Goal: Information Seeking & Learning: Learn about a topic

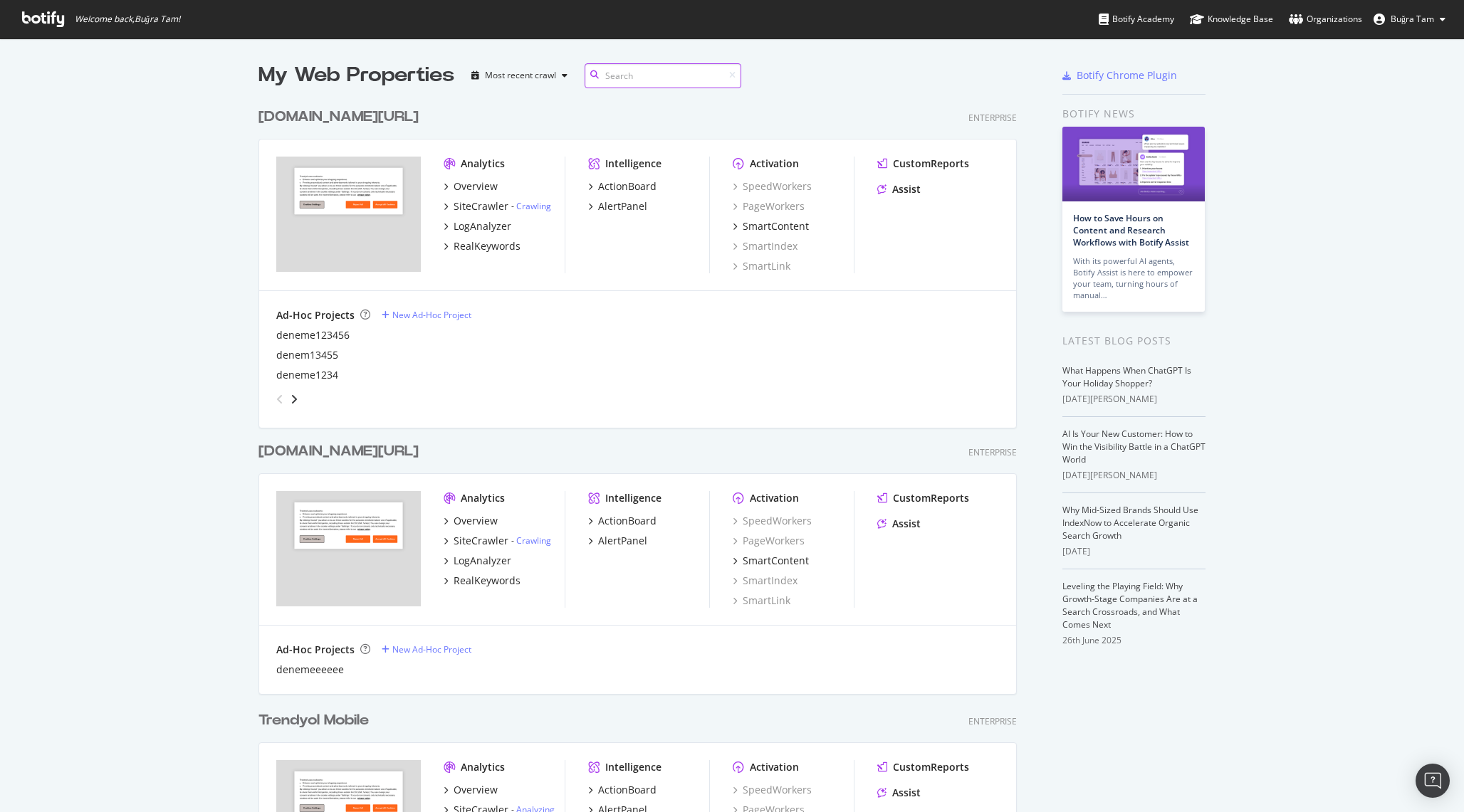
scroll to position [114, 0]
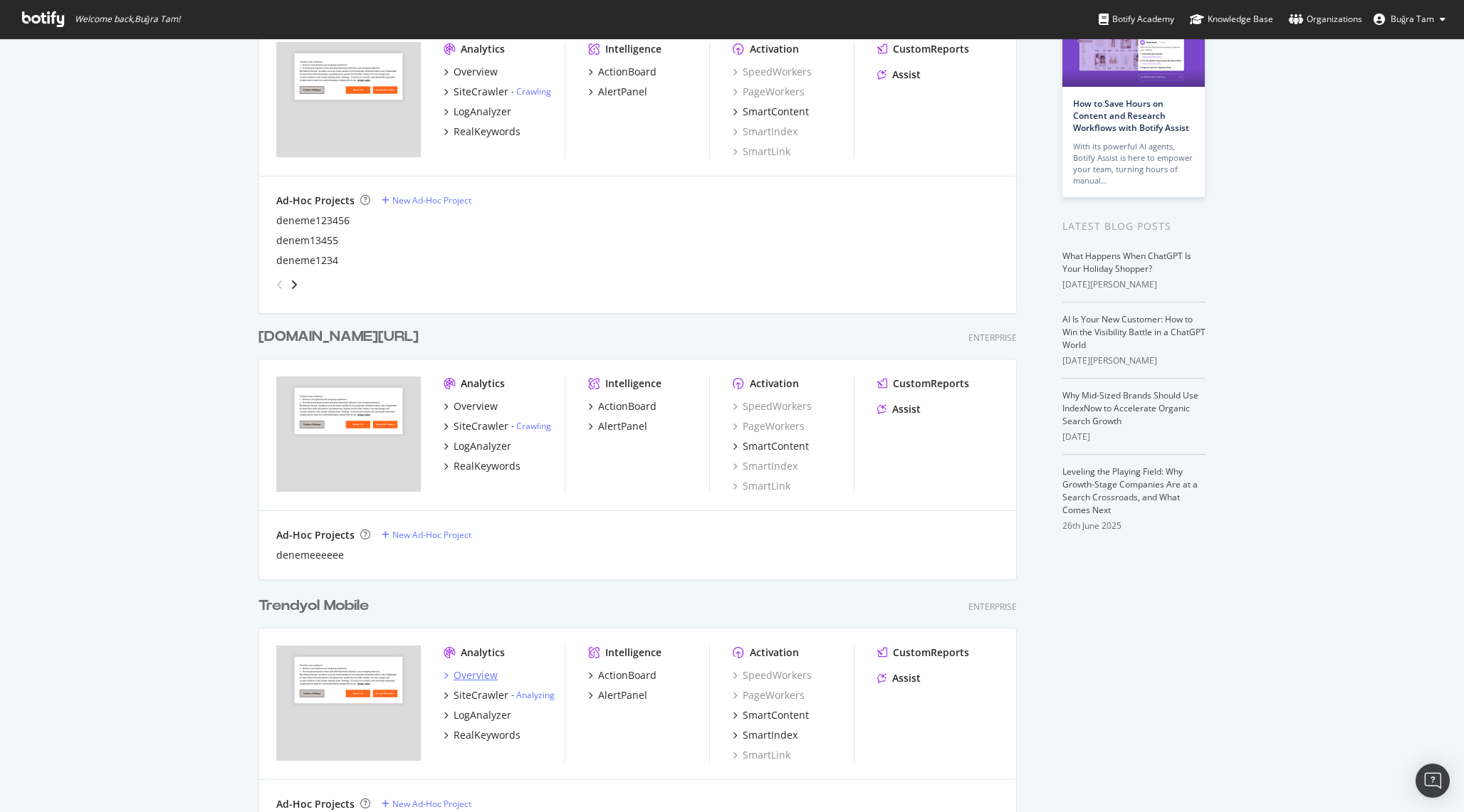
click at [465, 672] on div "Overview" at bounding box center [476, 675] width 44 height 14
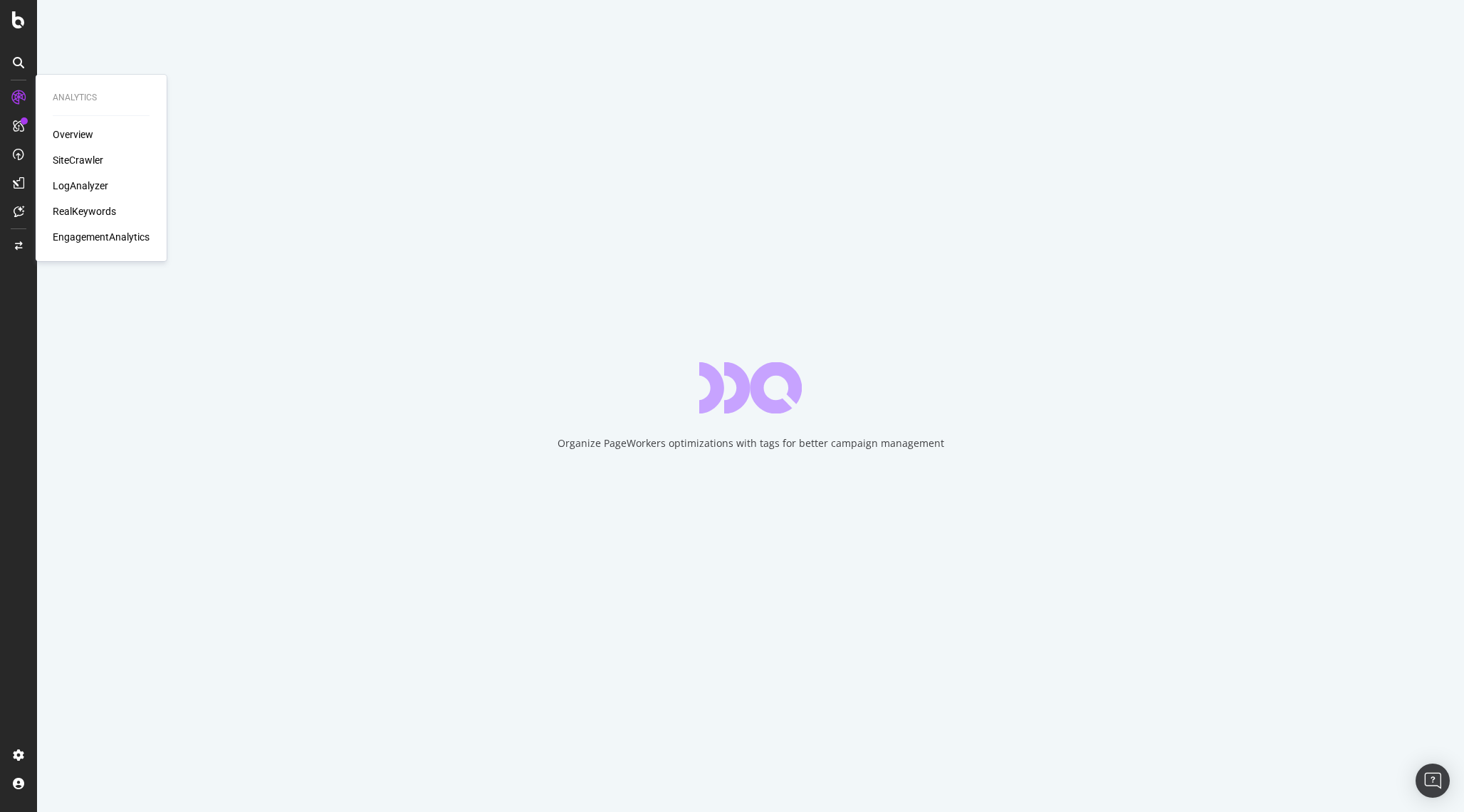
click at [84, 206] on div "RealKeywords" at bounding box center [84, 212] width 64 height 14
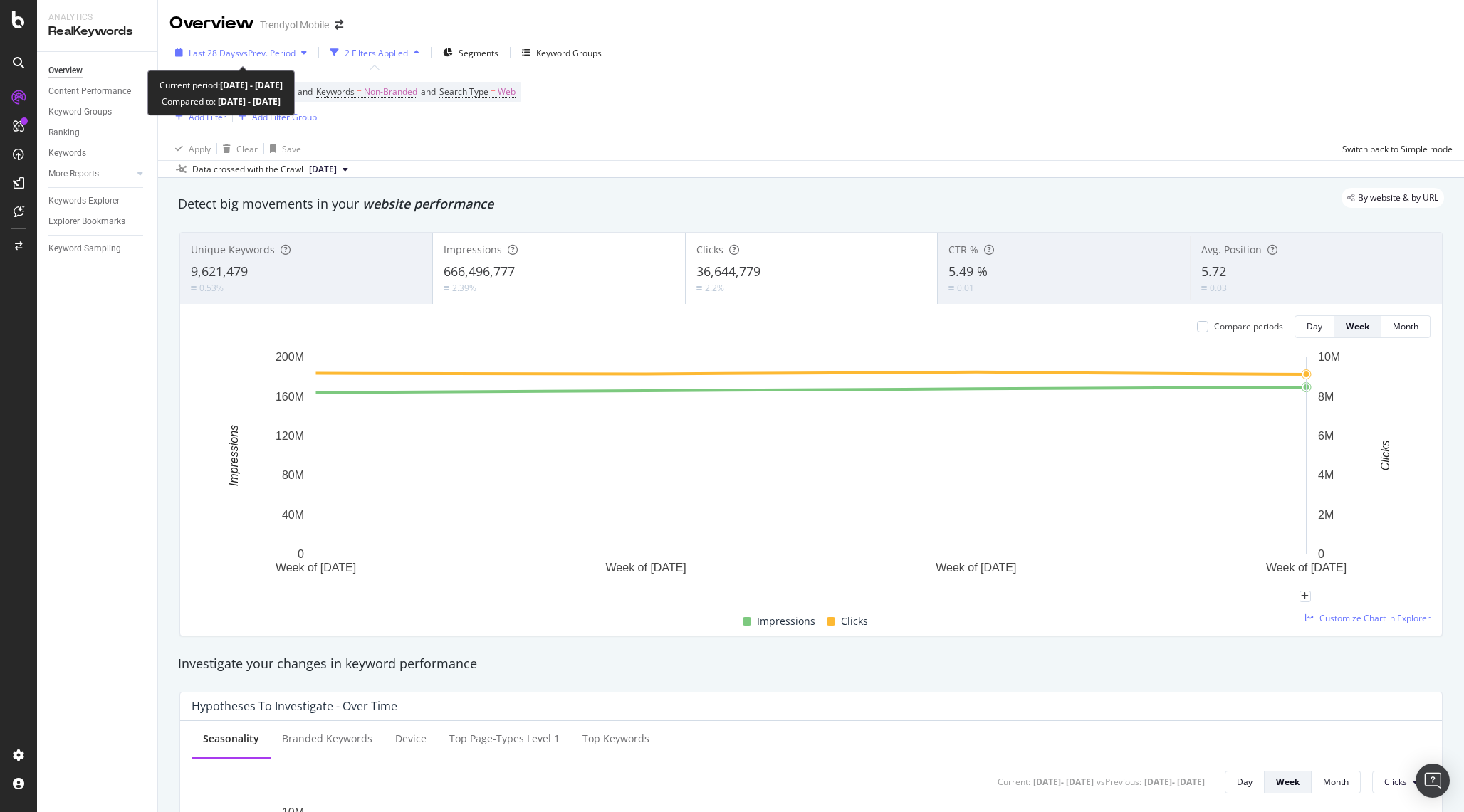
click at [265, 47] on span "vs Prev. Period" at bounding box center [267, 53] width 57 height 12
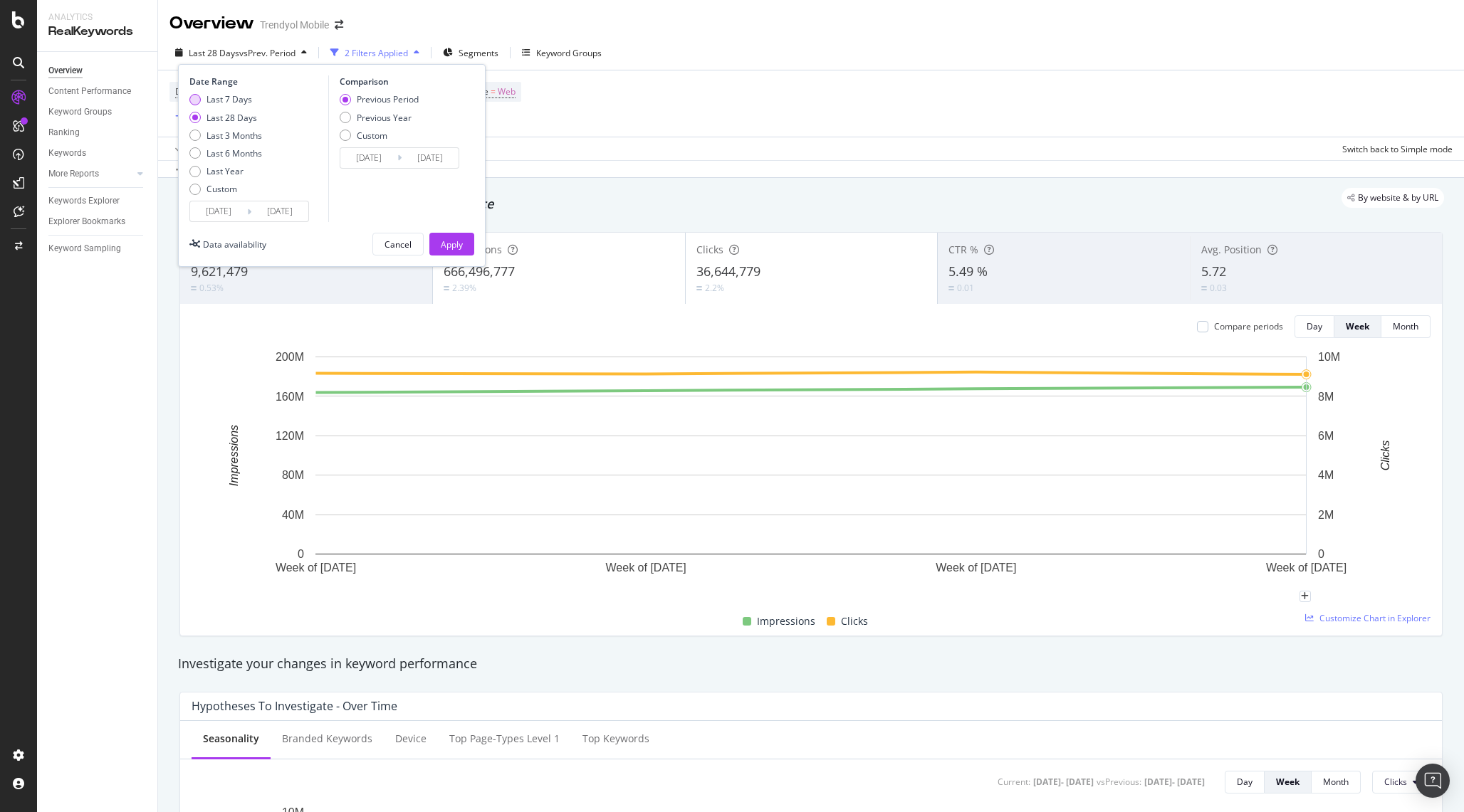
click at [252, 100] on div "Last 7 Days" at bounding box center [226, 99] width 73 height 12
type input "[DATE]"
click at [212, 217] on input "[DATE]" at bounding box center [219, 212] width 57 height 20
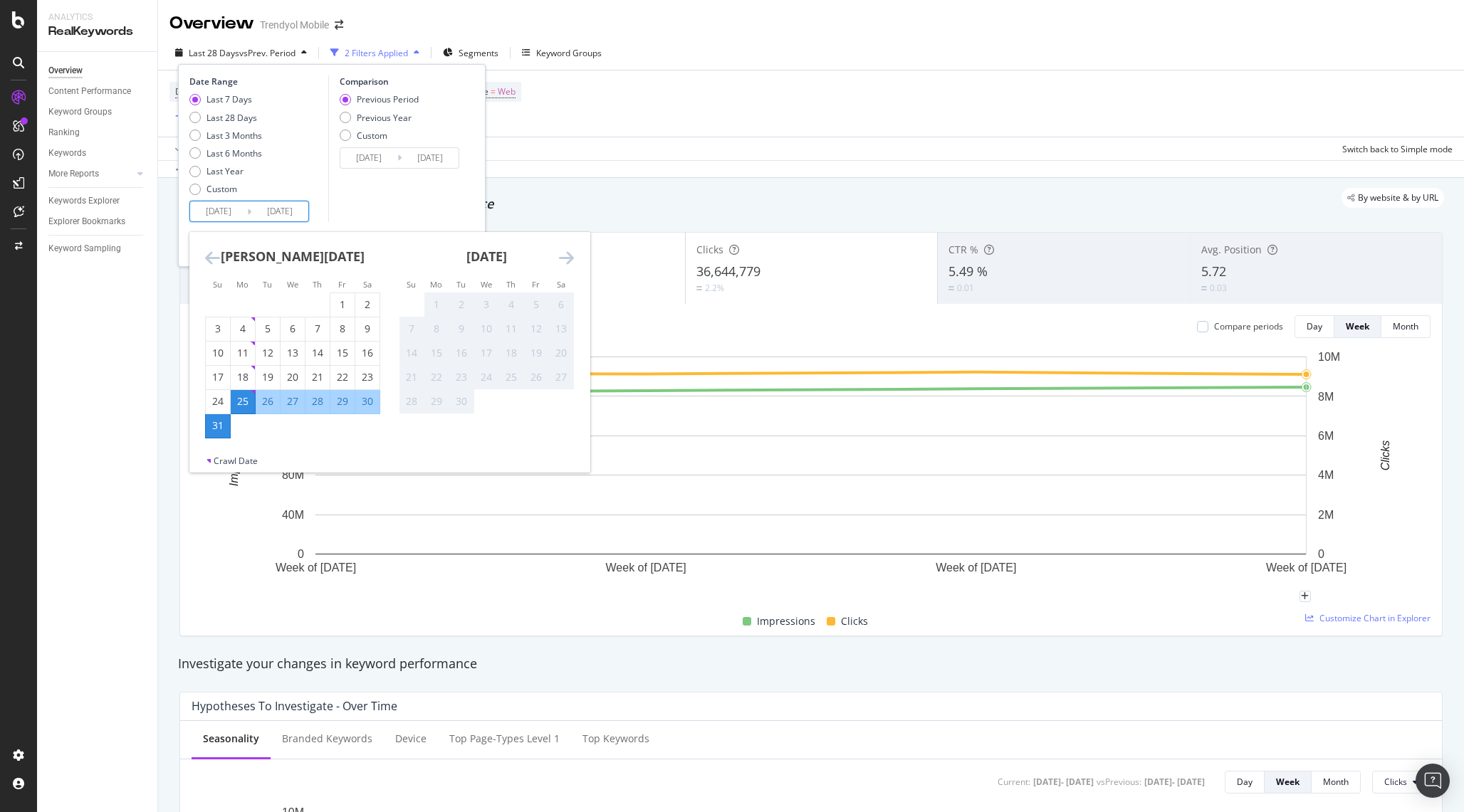
click at [389, 200] on div "Comparison Previous Period Previous Year Custom [DATE] Navigate forward to inte…" at bounding box center [396, 149] width 135 height 147
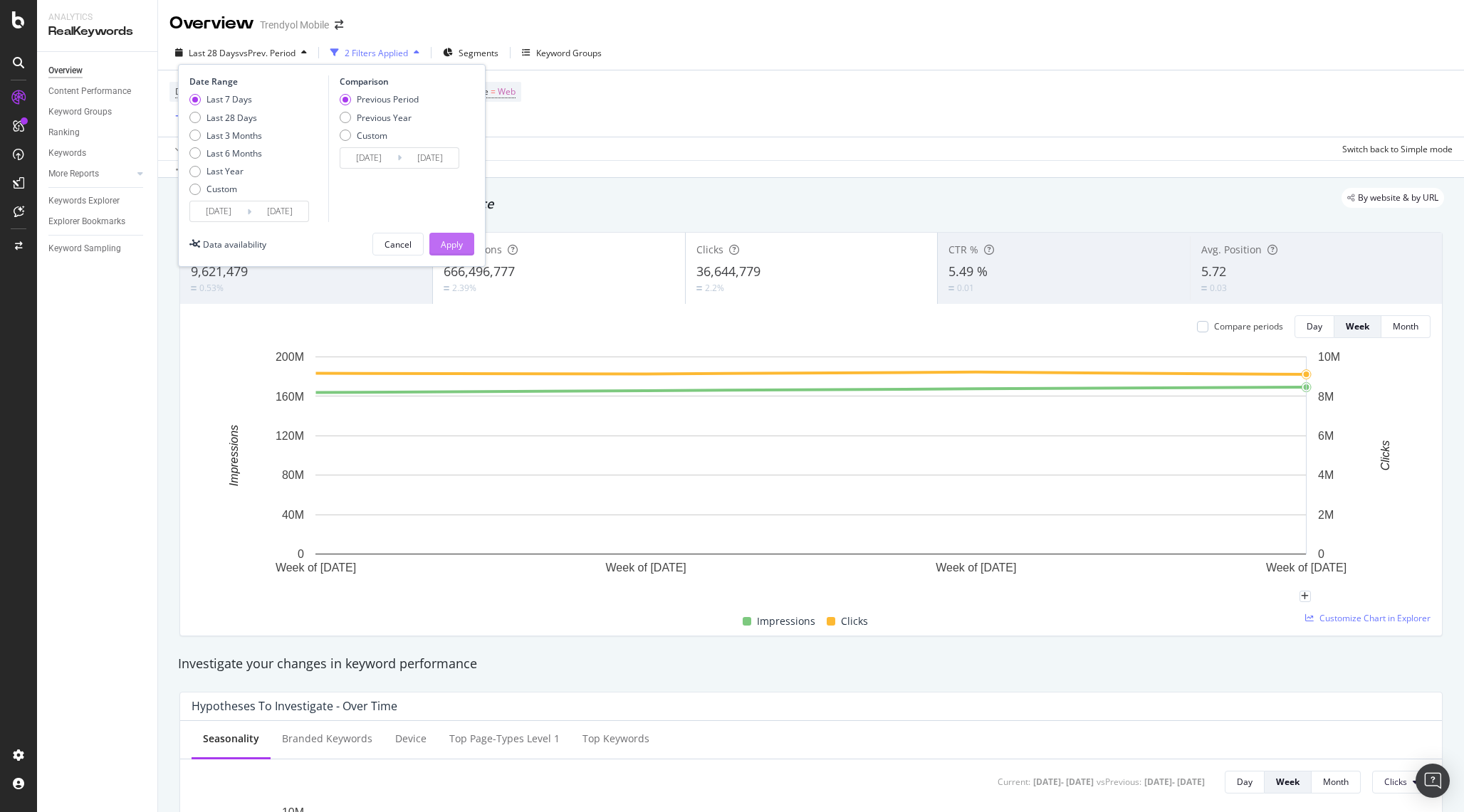
click at [438, 240] on button "Apply" at bounding box center [451, 244] width 45 height 23
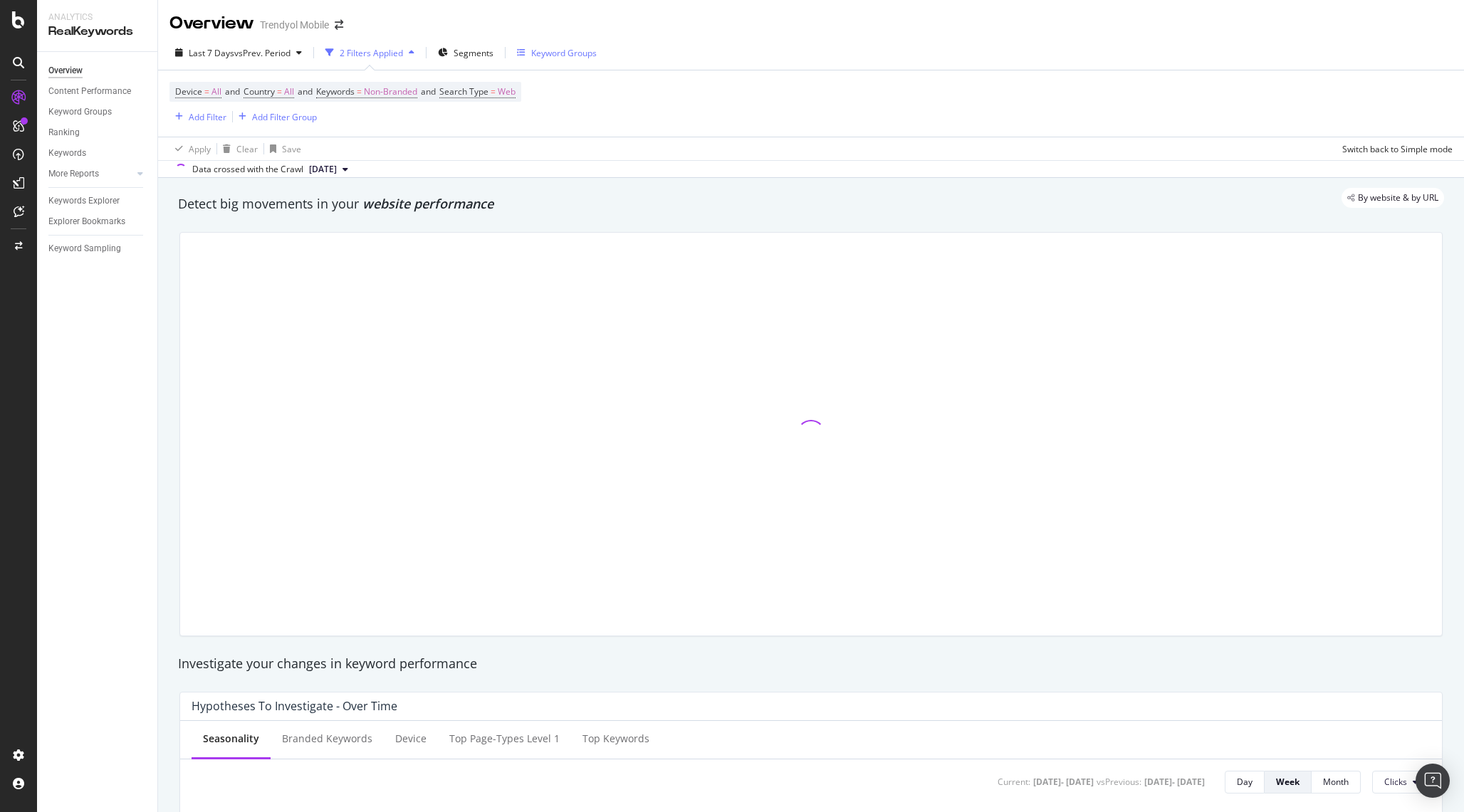
click at [541, 59] on div "Keyword Groups" at bounding box center [557, 53] width 80 height 21
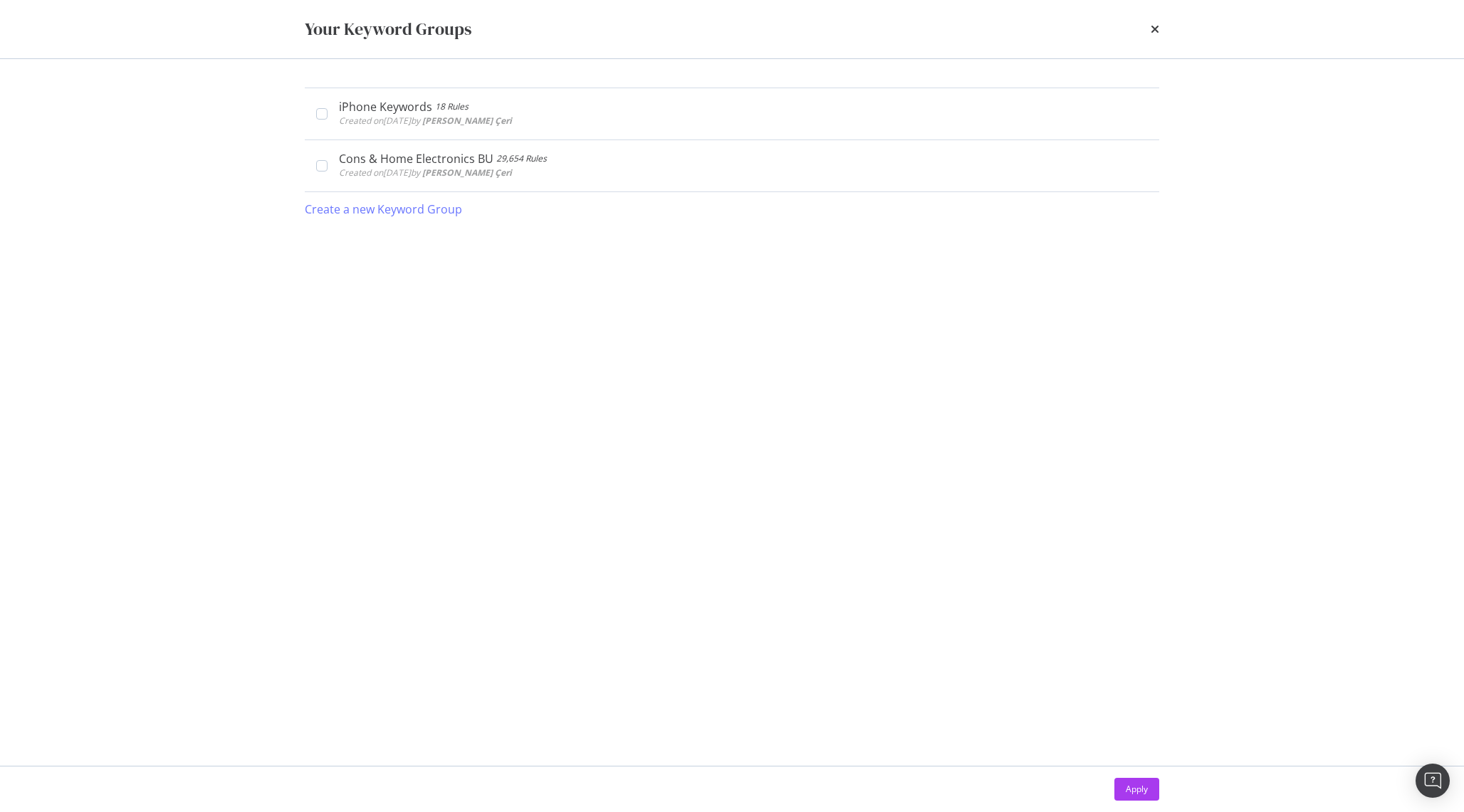
click at [1154, 36] on div "times" at bounding box center [1155, 29] width 9 height 24
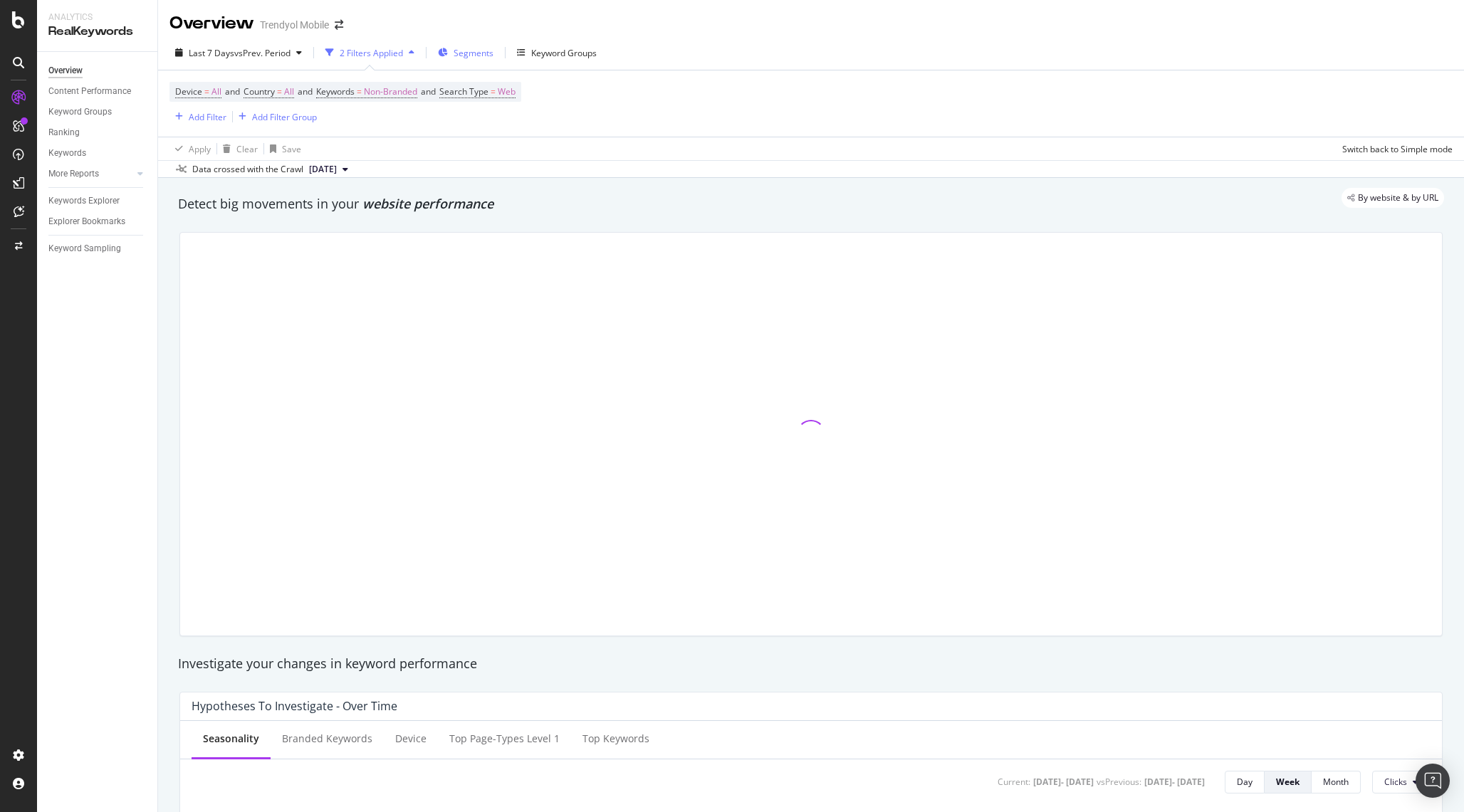
click at [481, 46] on div "Segments" at bounding box center [466, 53] width 56 height 21
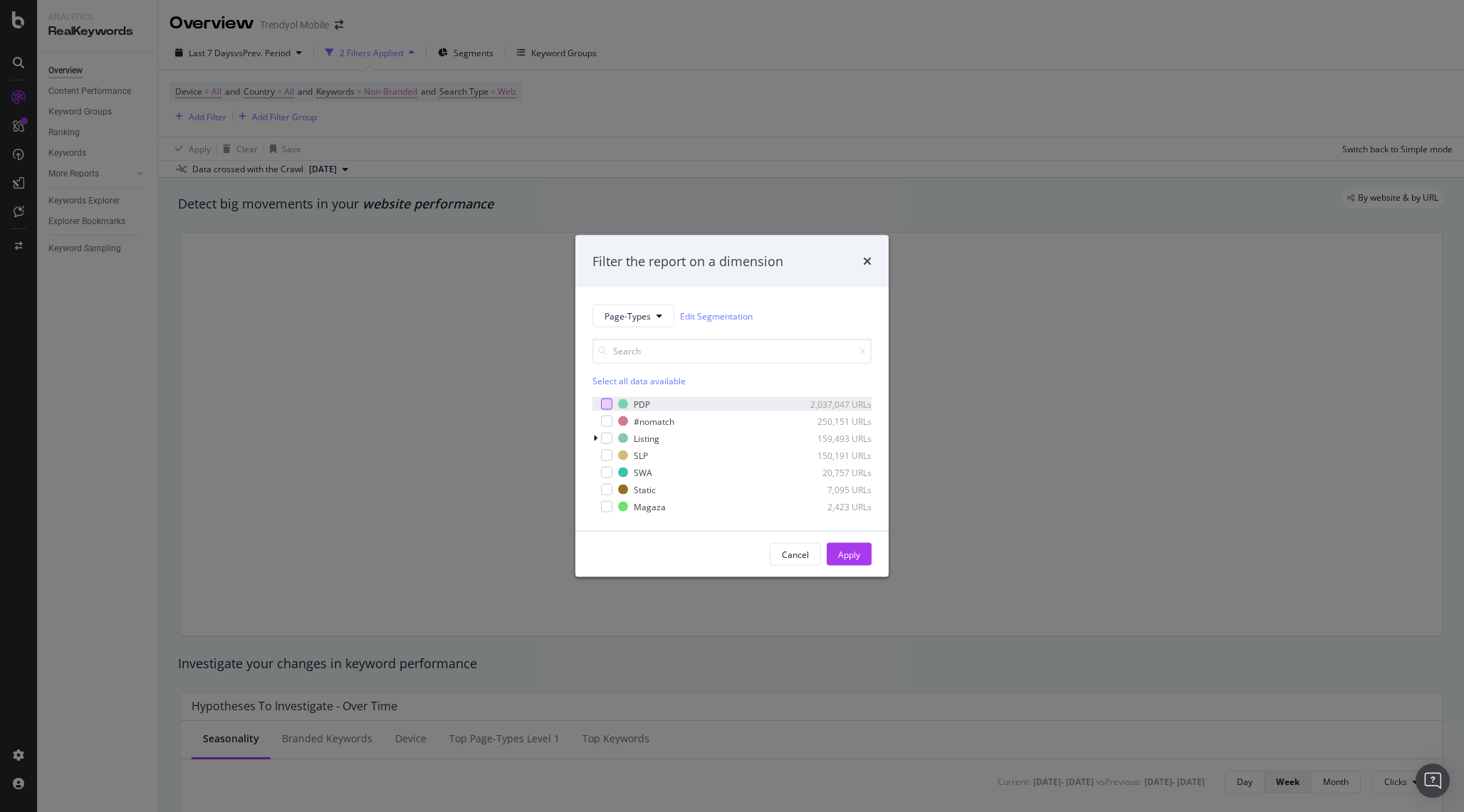
click at [603, 402] on div "modal" at bounding box center [606, 405] width 11 height 11
click at [840, 554] on div "Apply" at bounding box center [849, 554] width 22 height 12
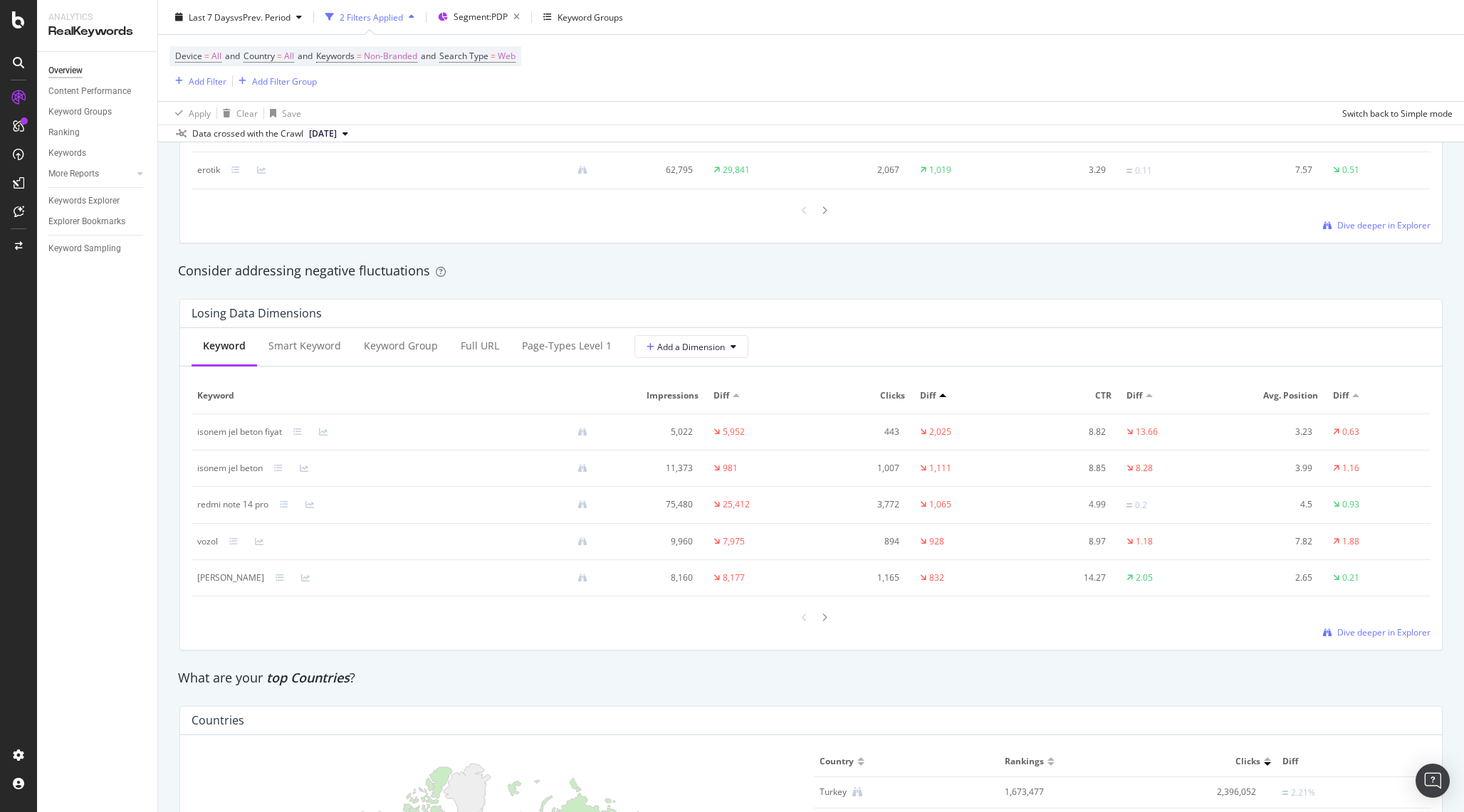
scroll to position [1517, 0]
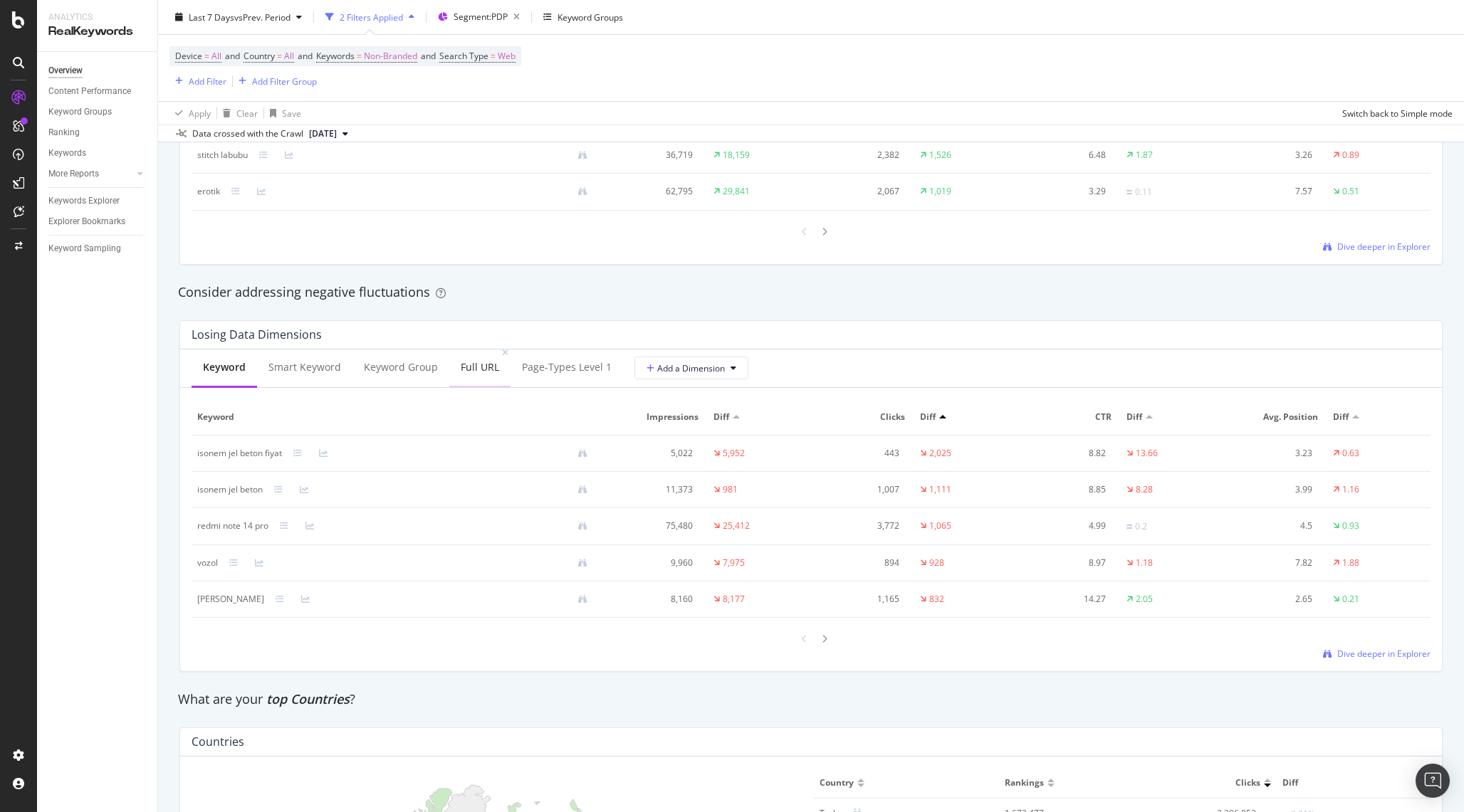
click at [476, 378] on div "Full URL" at bounding box center [480, 368] width 62 height 39
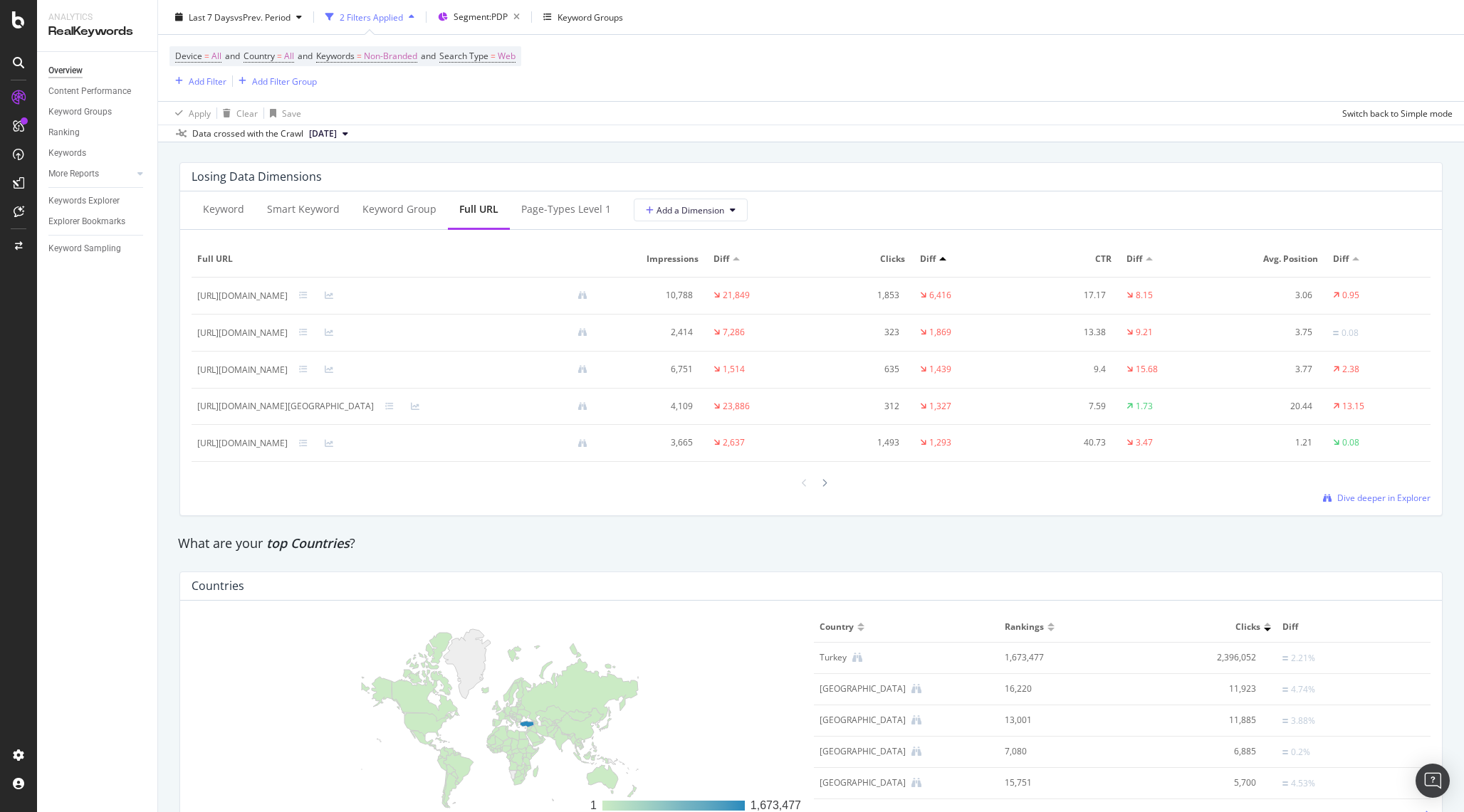
scroll to position [1645, 0]
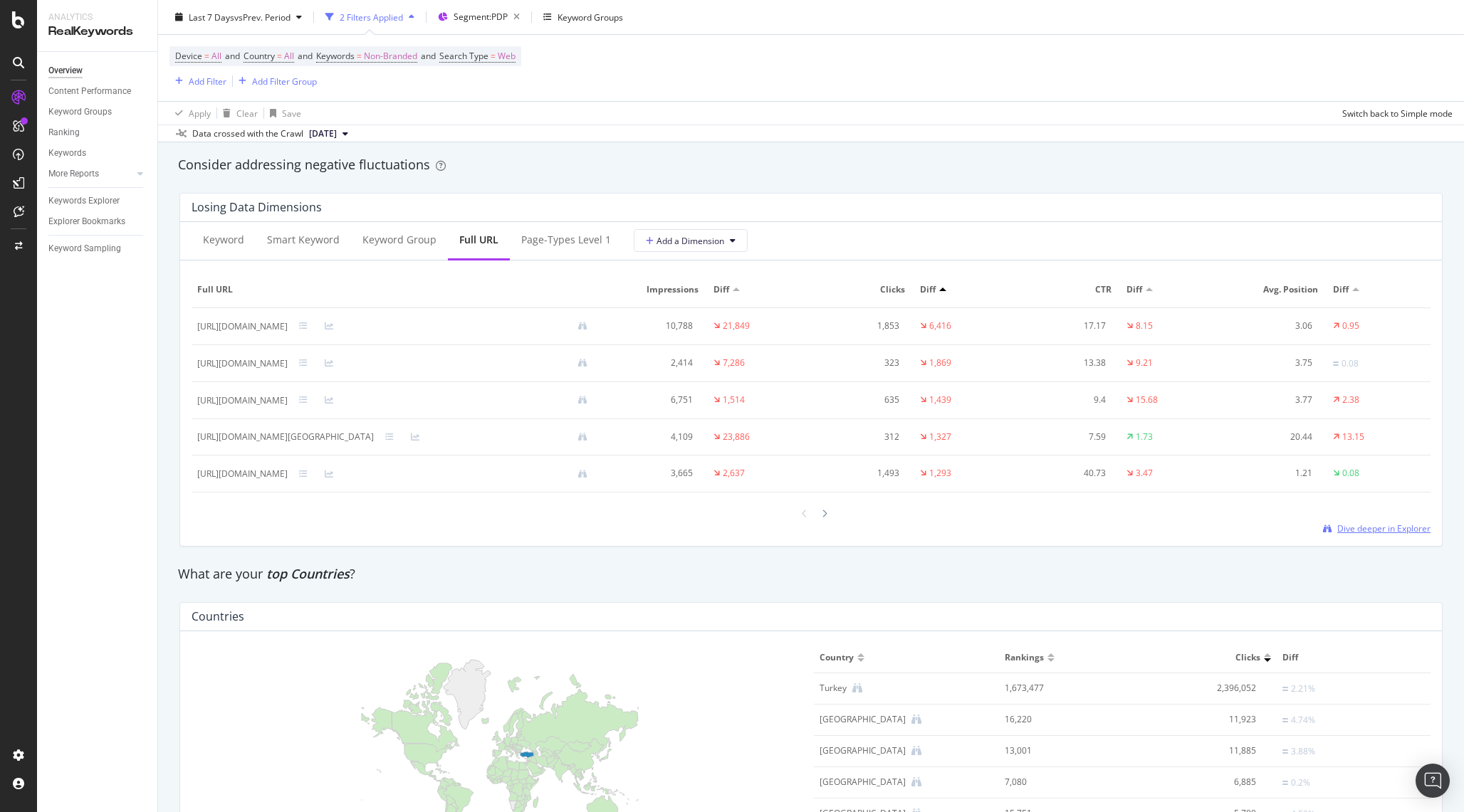
click at [1345, 533] on span "Dive deeper in Explorer" at bounding box center [1384, 528] width 93 height 12
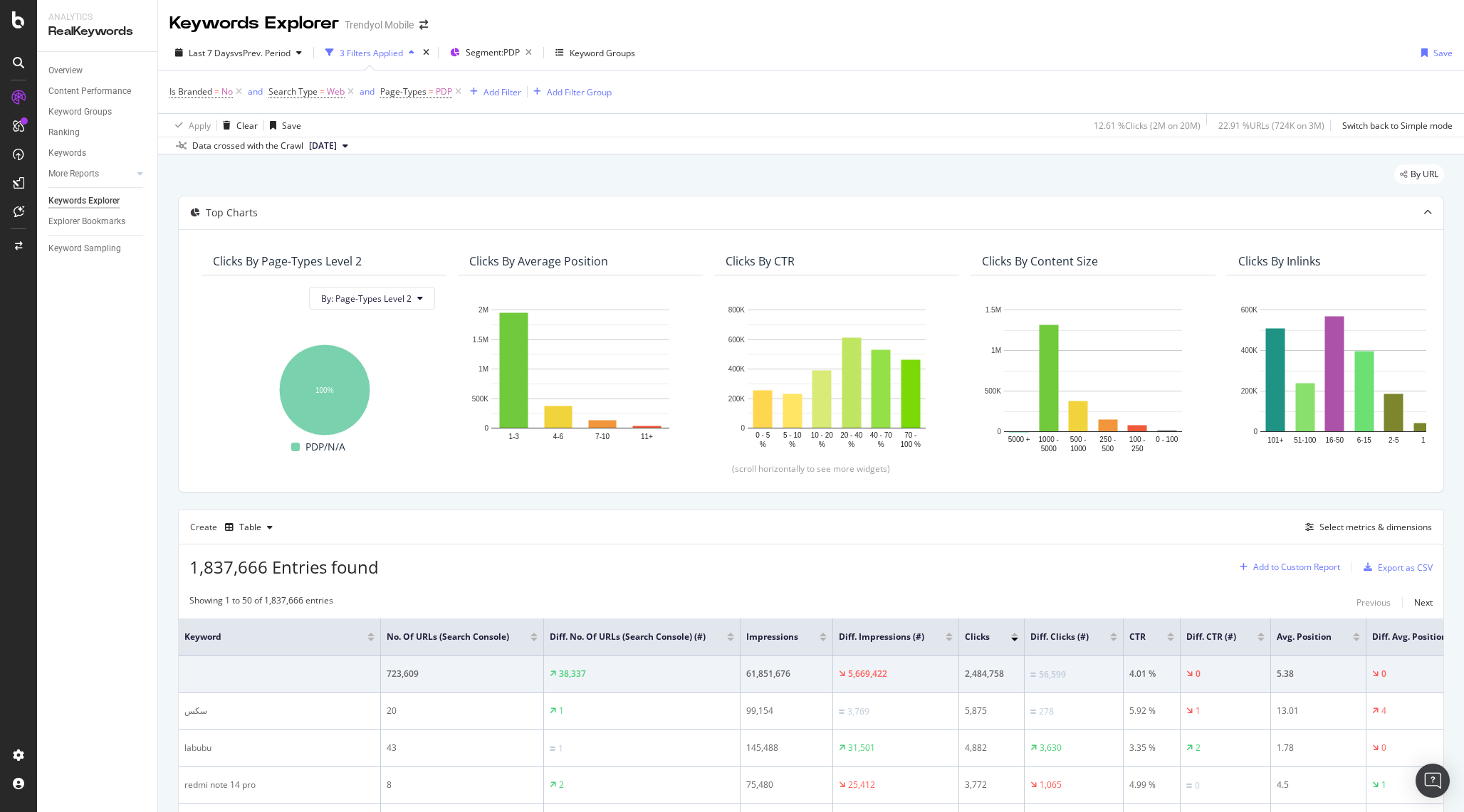
click at [1320, 568] on div "Add to Custom Report" at bounding box center [1297, 568] width 87 height 9
click at [1089, 563] on div "1,837,666 Entries found Add to Custom Report Export as CSV" at bounding box center [811, 562] width 1264 height 35
click at [1342, 523] on div "Select metrics & dimensions" at bounding box center [1375, 527] width 112 height 12
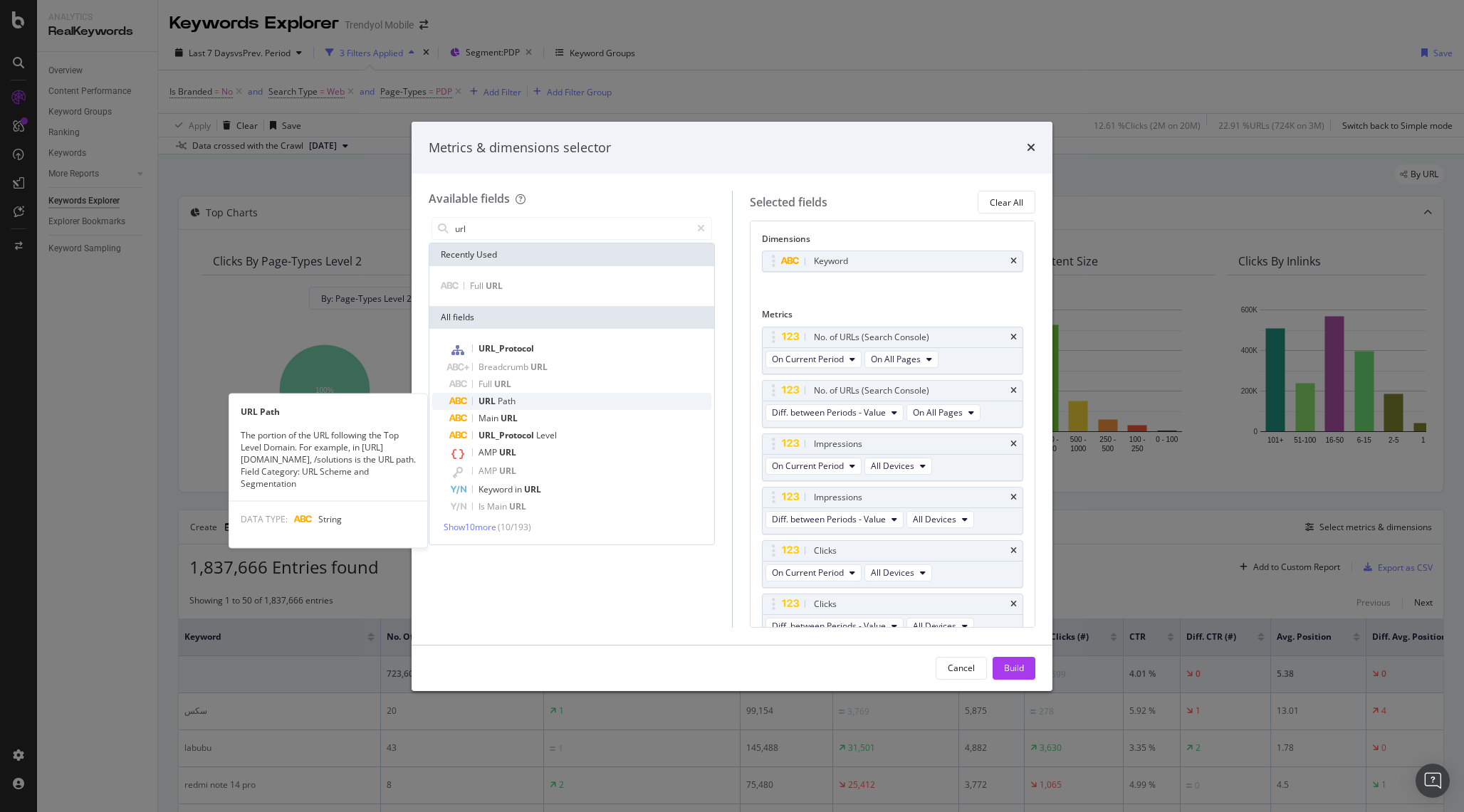
type input "url"
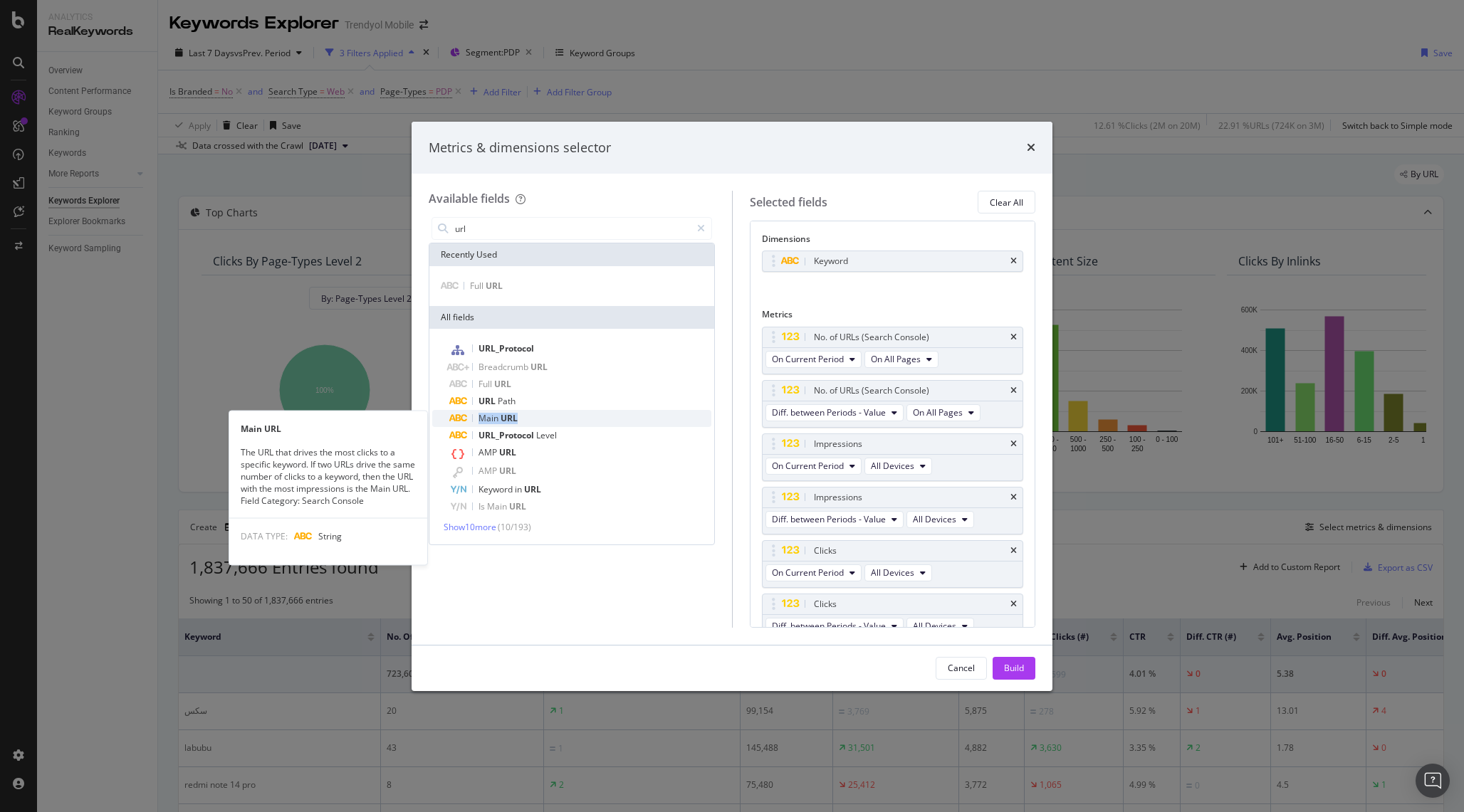
drag, startPoint x: 567, startPoint y: 400, endPoint x: 568, endPoint y: 421, distance: 21.0
click at [568, 421] on div "URL_Protocol Breadcrumb URL Full URL URL Path Main URL Main URL The URL that dr…" at bounding box center [571, 427] width 279 height 175
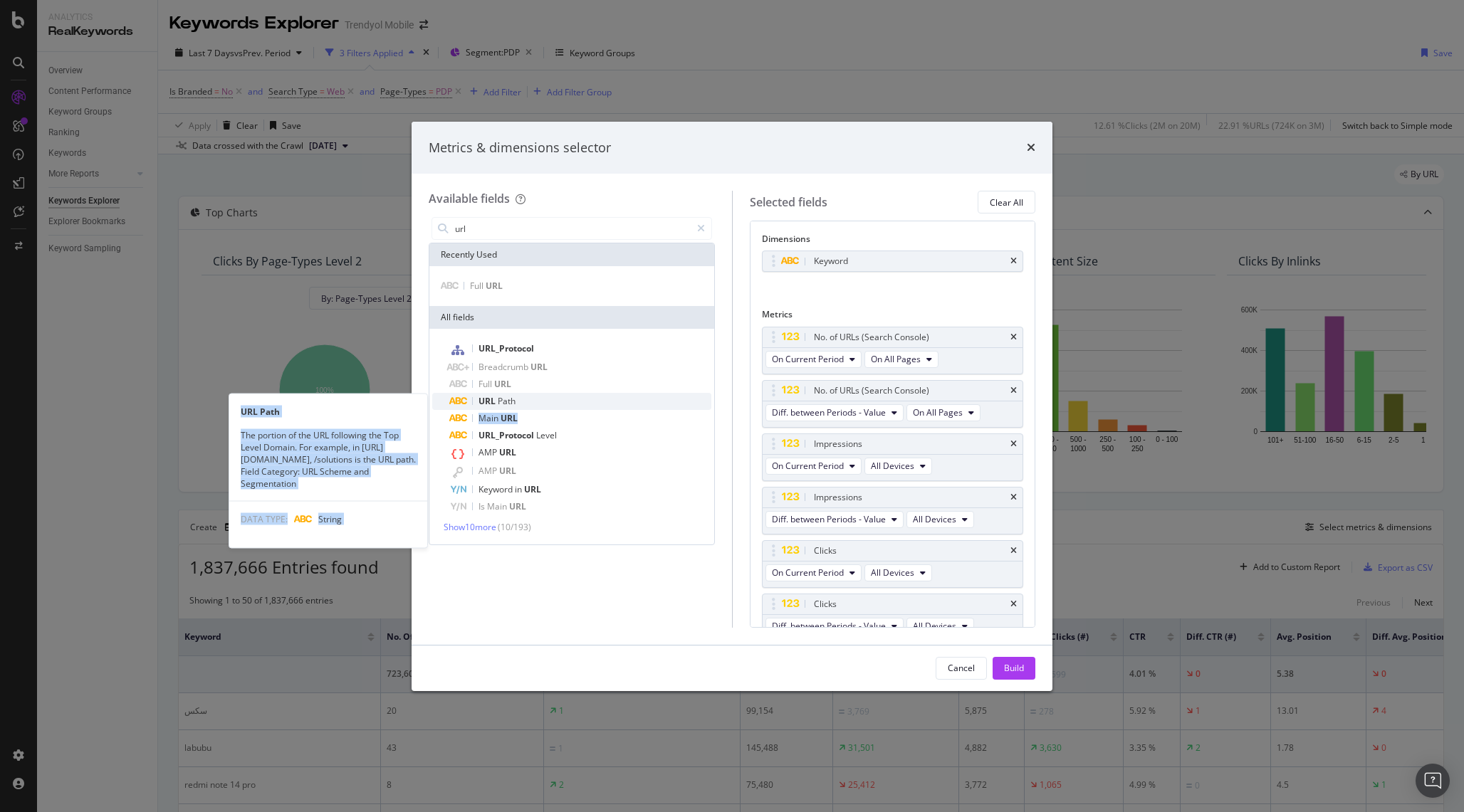
click at [577, 402] on div "URL Path" at bounding box center [580, 402] width 262 height 17
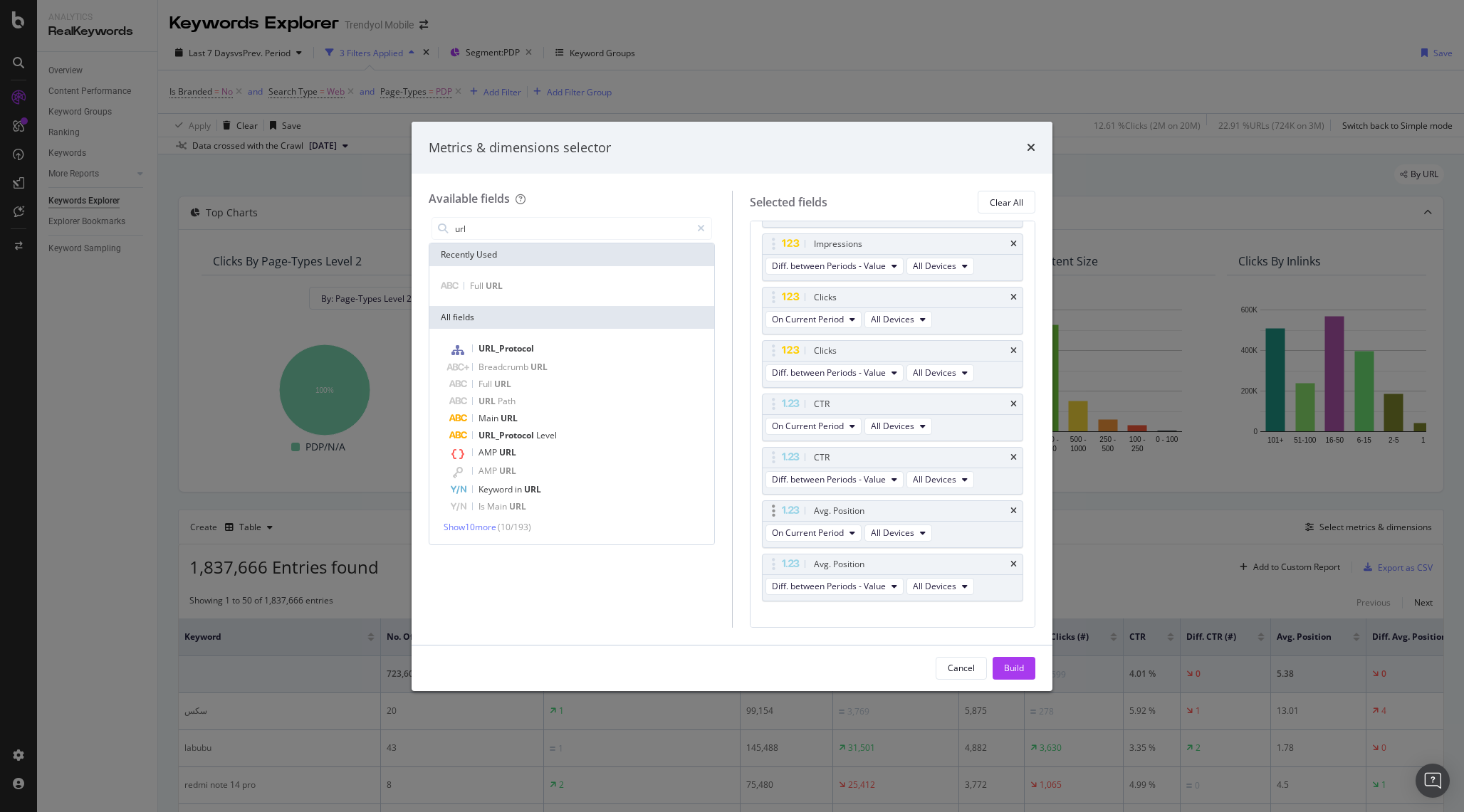
scroll to position [302, 0]
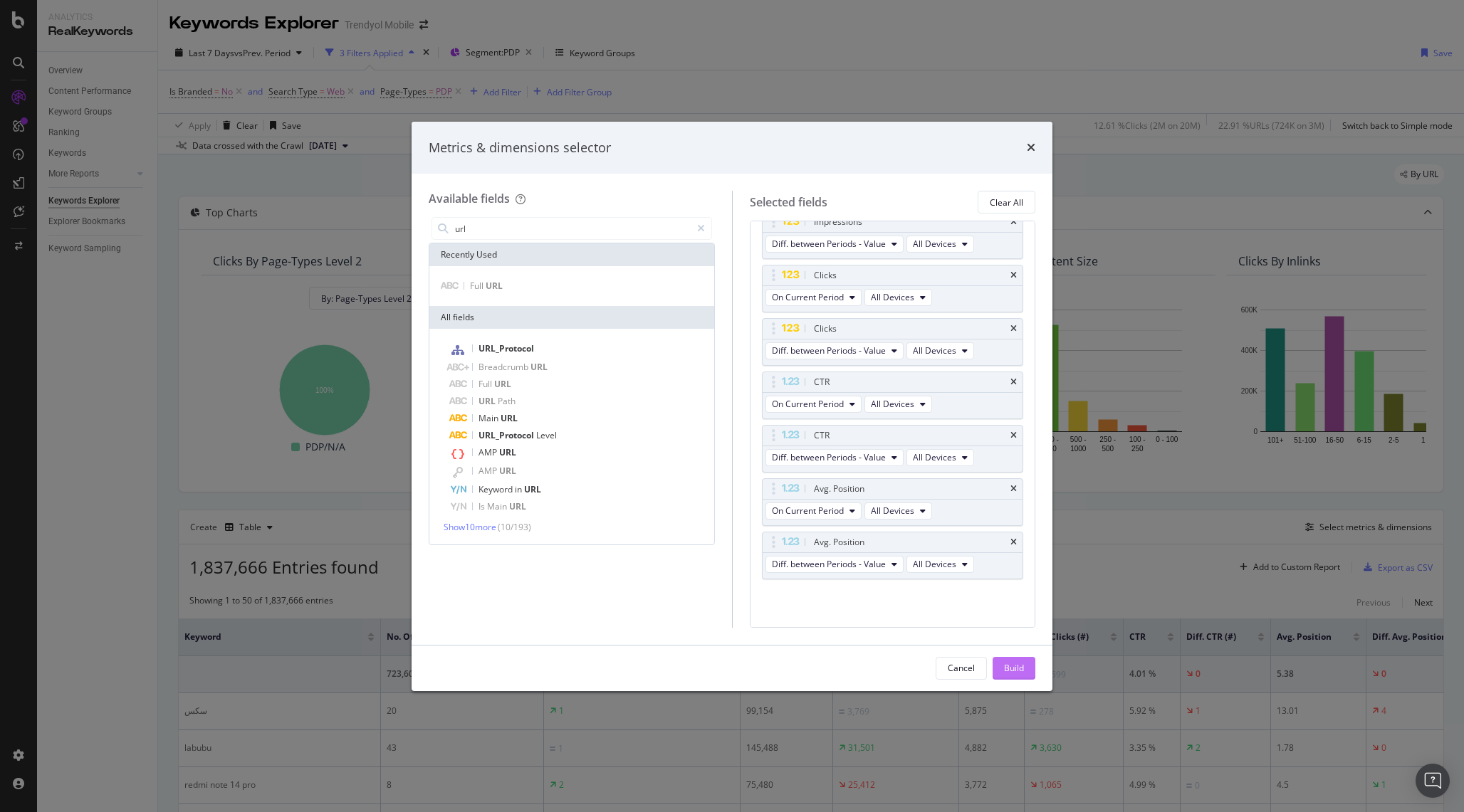
click at [1028, 674] on button "Build" at bounding box center [1014, 668] width 43 height 23
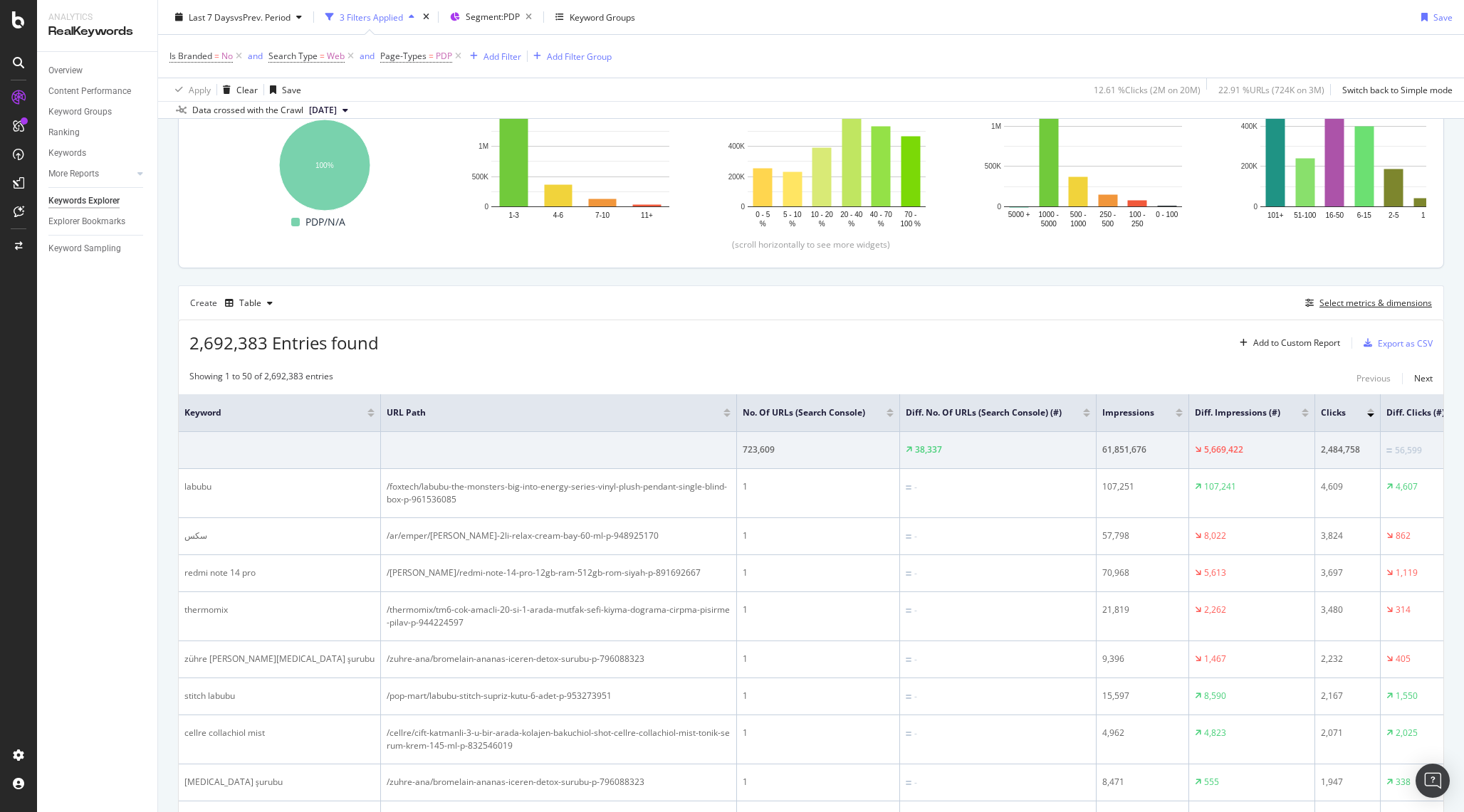
scroll to position [229, 0]
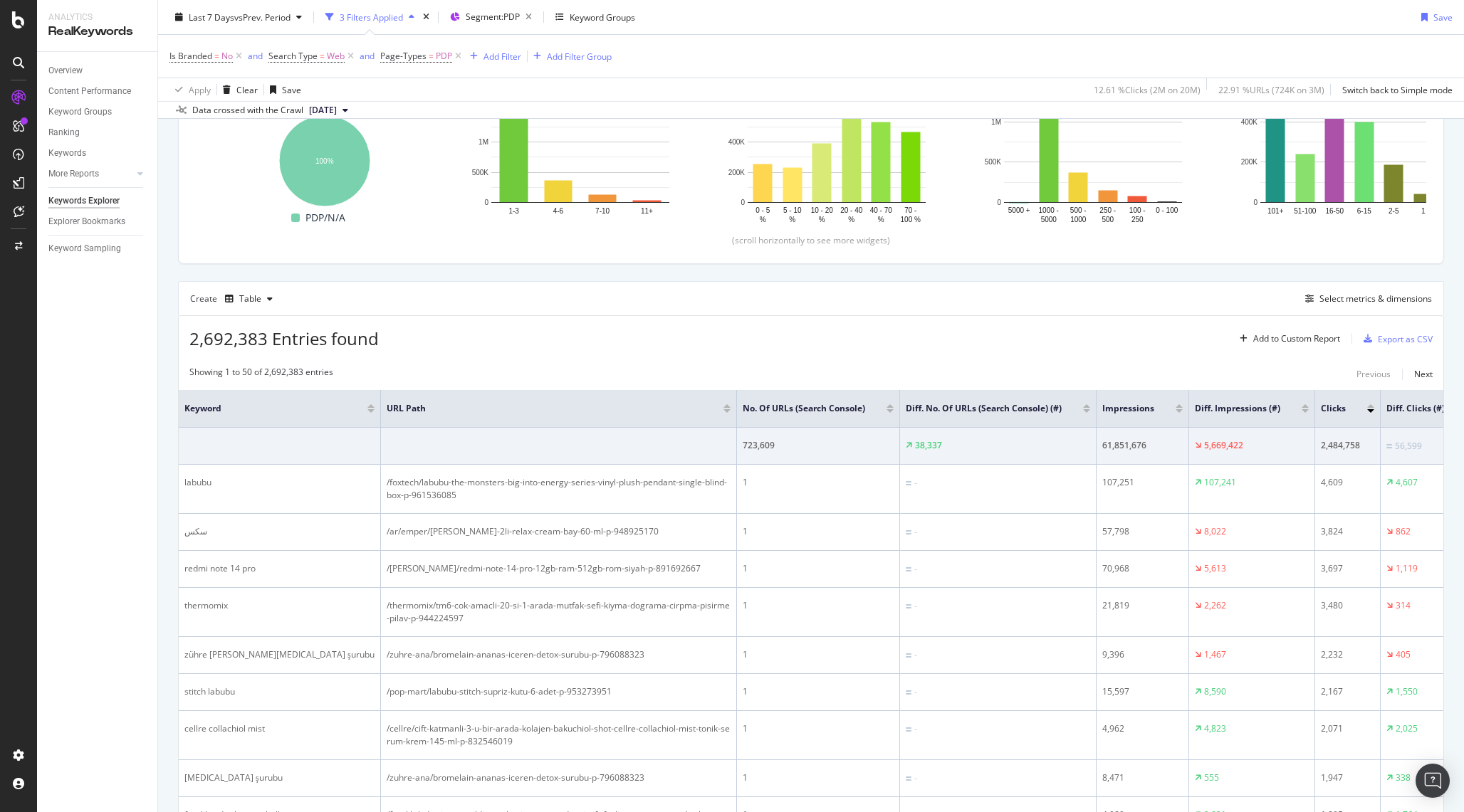
click at [1302, 412] on div at bounding box center [1305, 411] width 7 height 4
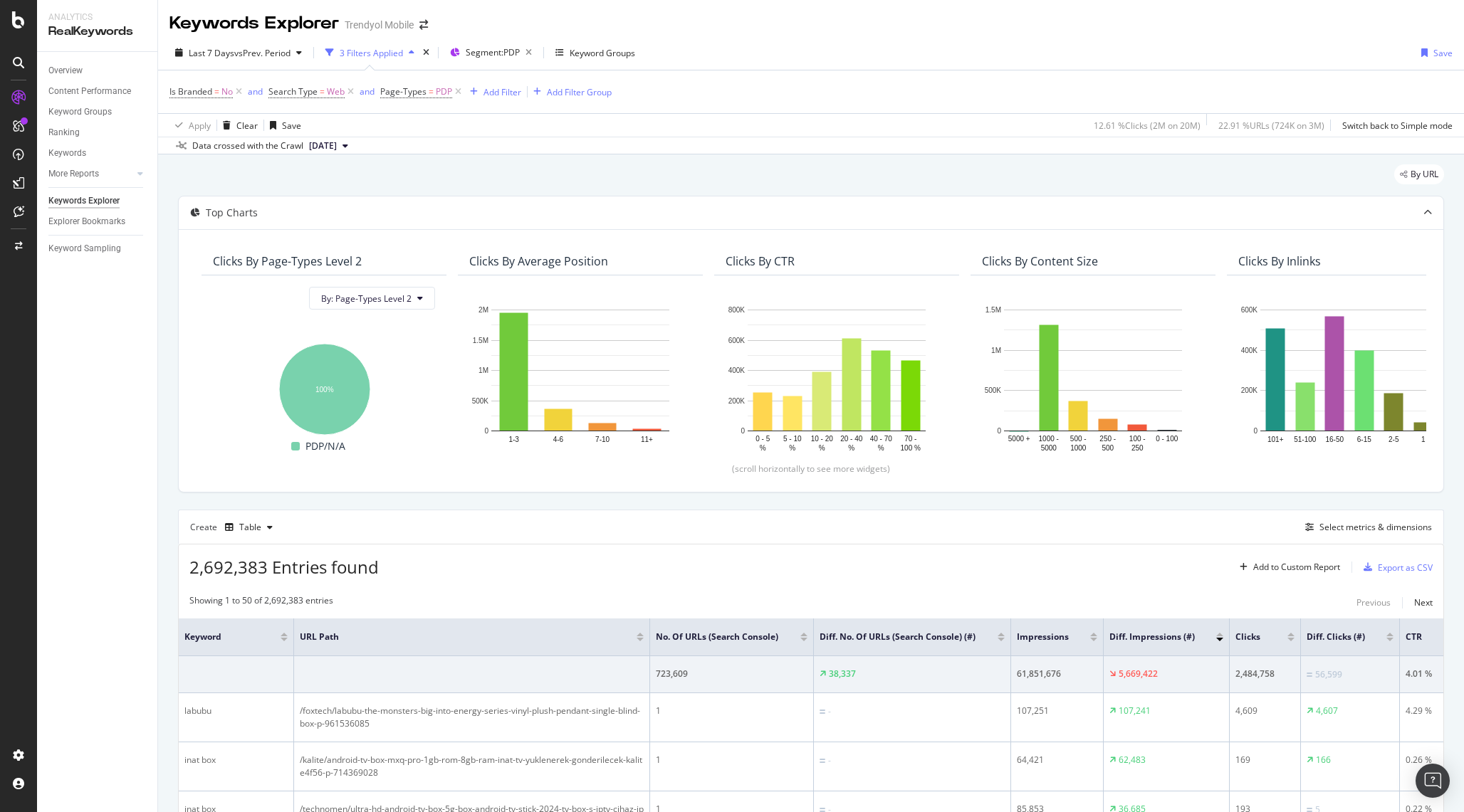
click at [1219, 636] on div at bounding box center [1220, 634] width 7 height 4
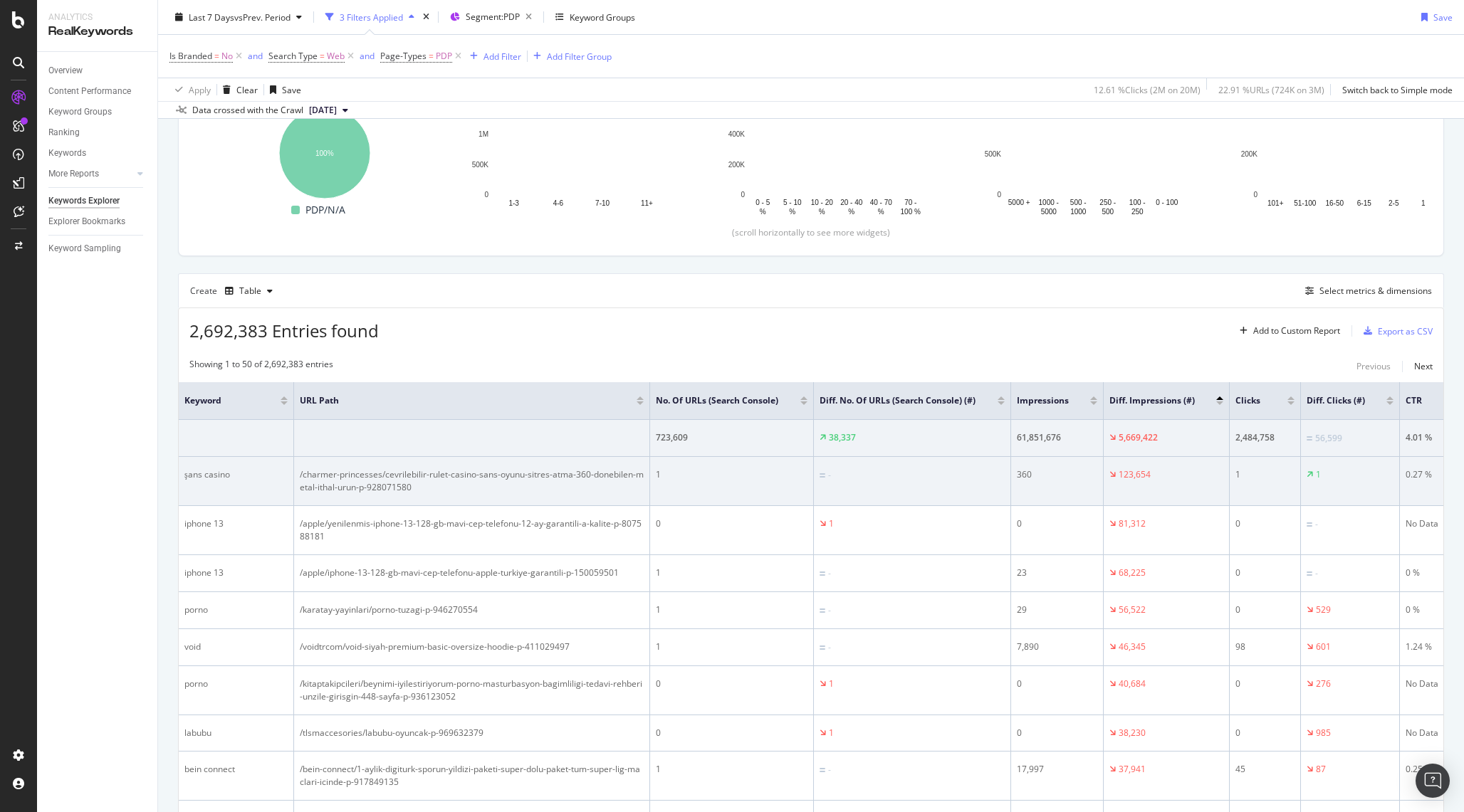
scroll to position [241, 0]
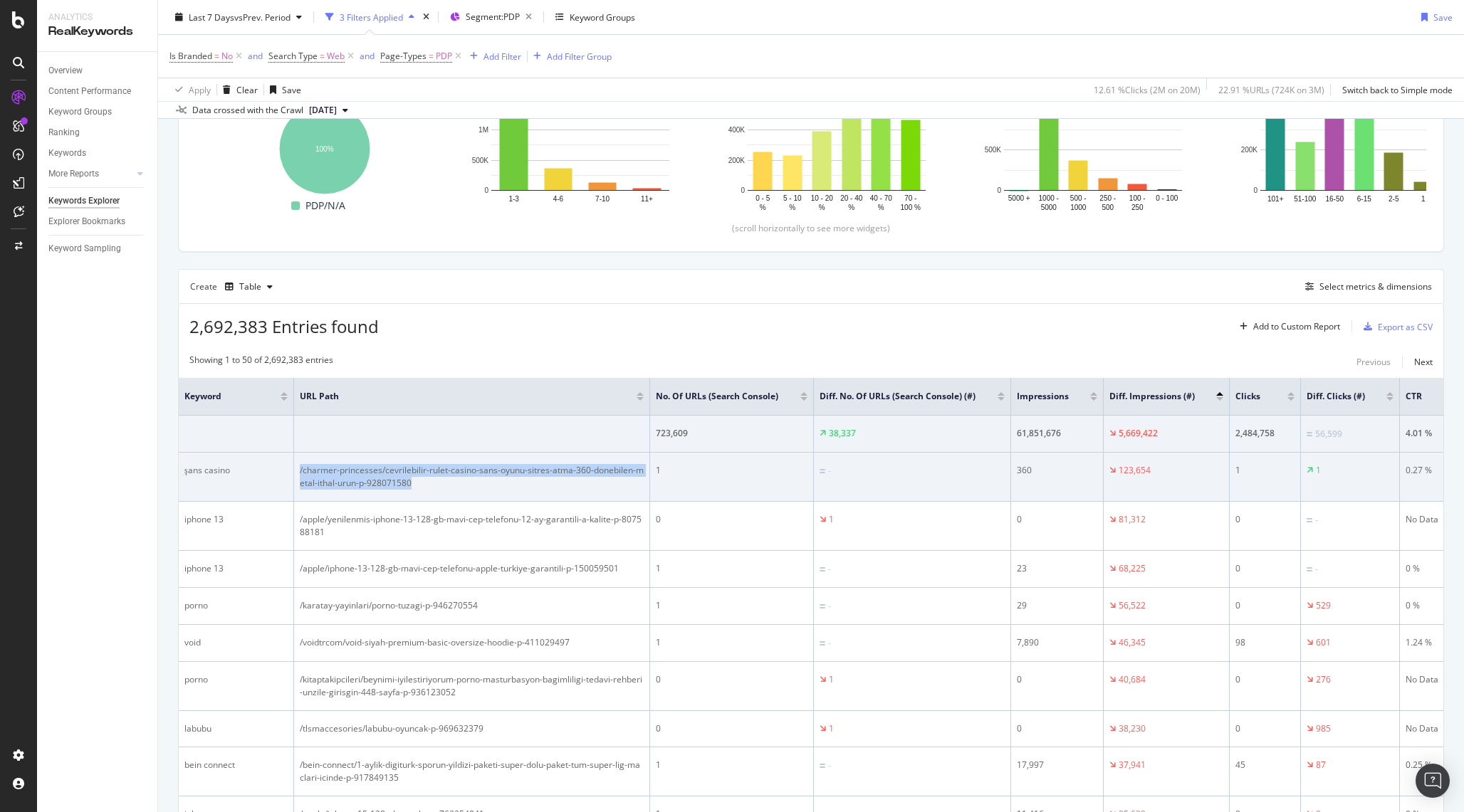
drag, startPoint x: 436, startPoint y: 500, endPoint x: 288, endPoint y: 480, distance: 149.3
click at [288, 480] on tr "şans casino /charmer-princesses/cevrilebilir-rulet-casino-sans-oyunu-sitres-atm…" at bounding box center [982, 477] width 1606 height 49
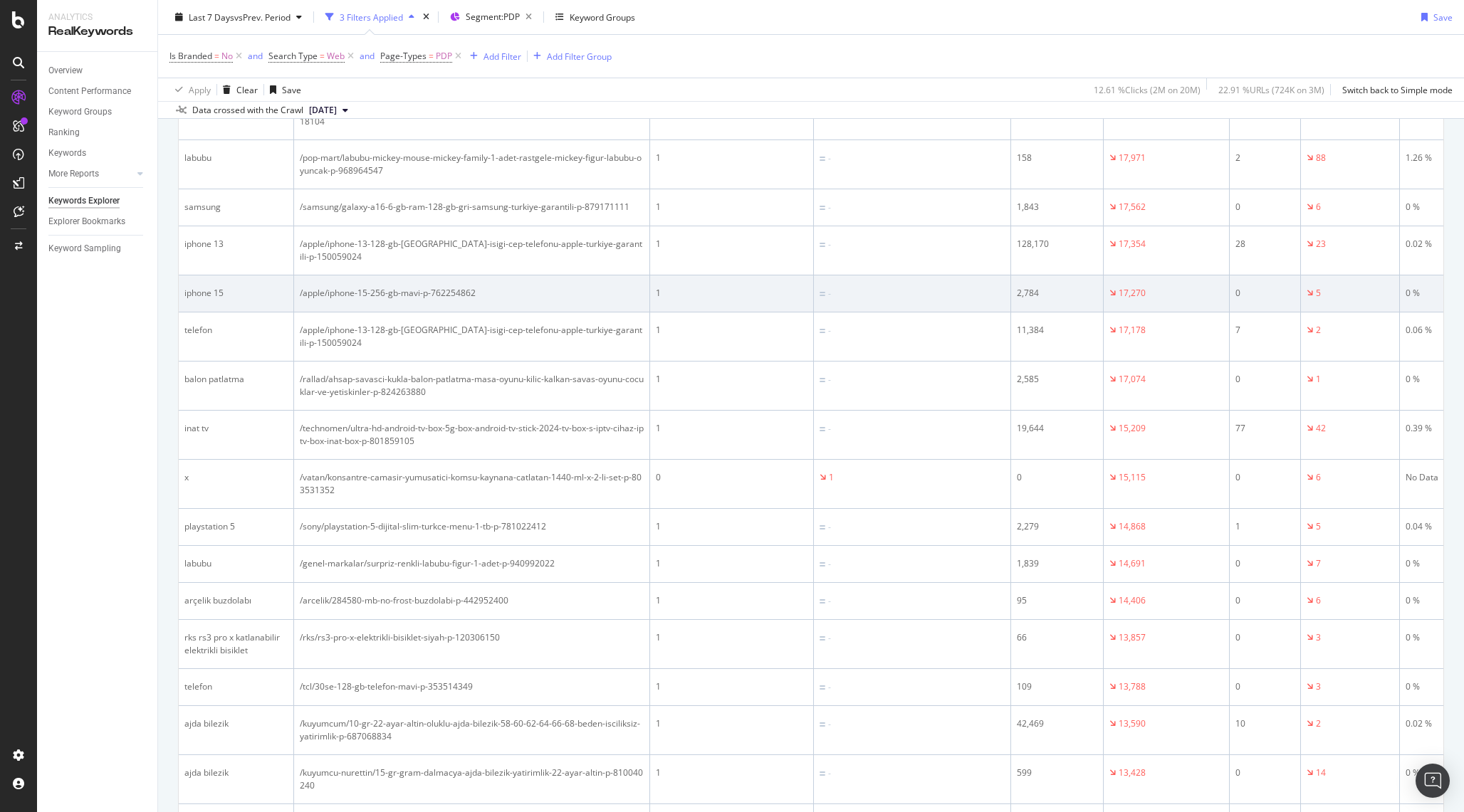
scroll to position [1736, 0]
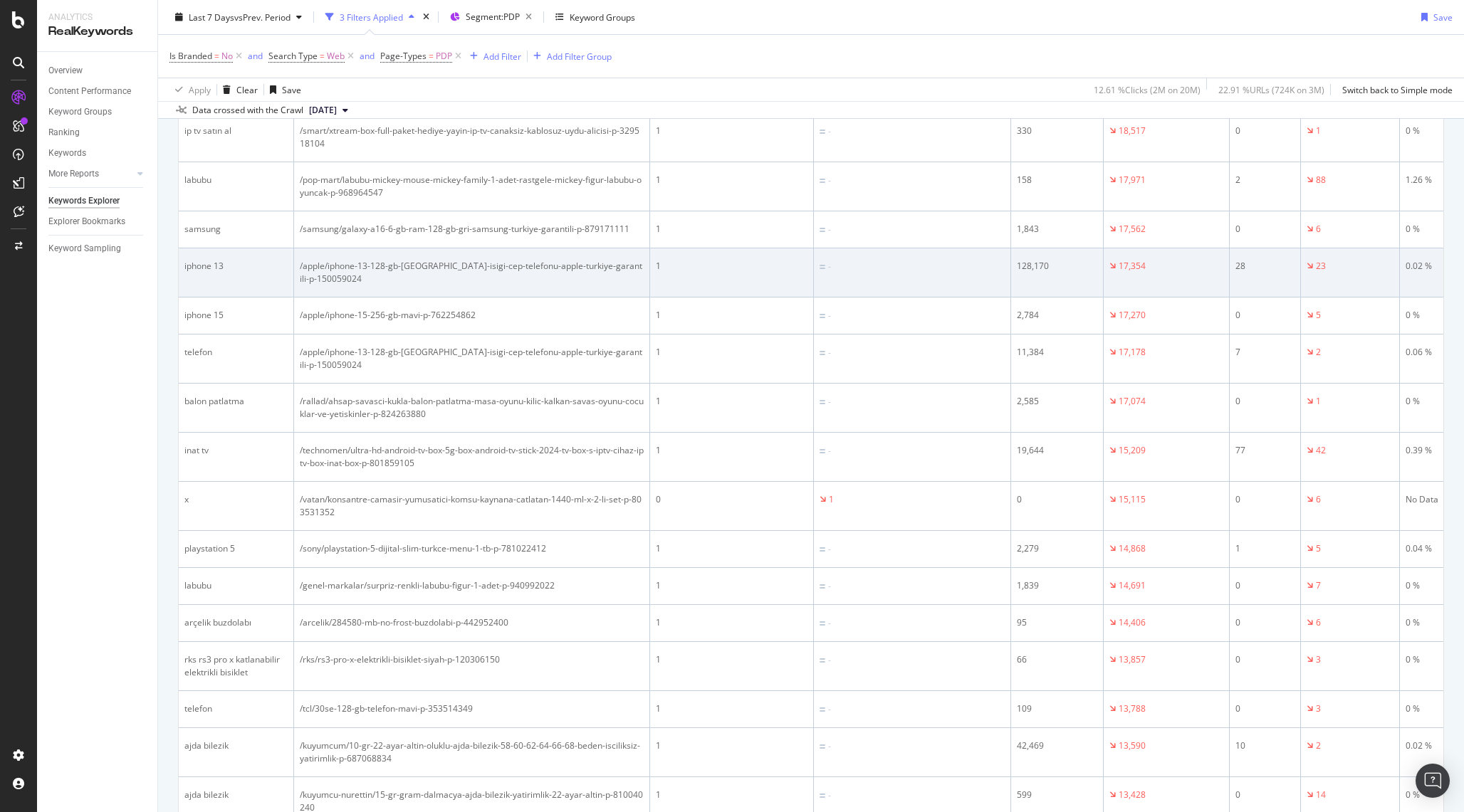
click at [488, 285] on div "/apple/iphone-13-128-gb-[GEOGRAPHIC_DATA]-isigi-cep-telefonu-apple-turkiye-gara…" at bounding box center [471, 272] width 344 height 26
copy div "/apple/iphone-13-128-gb-[GEOGRAPHIC_DATA]-isigi-cep-telefonu-apple-turkiye-gara…"
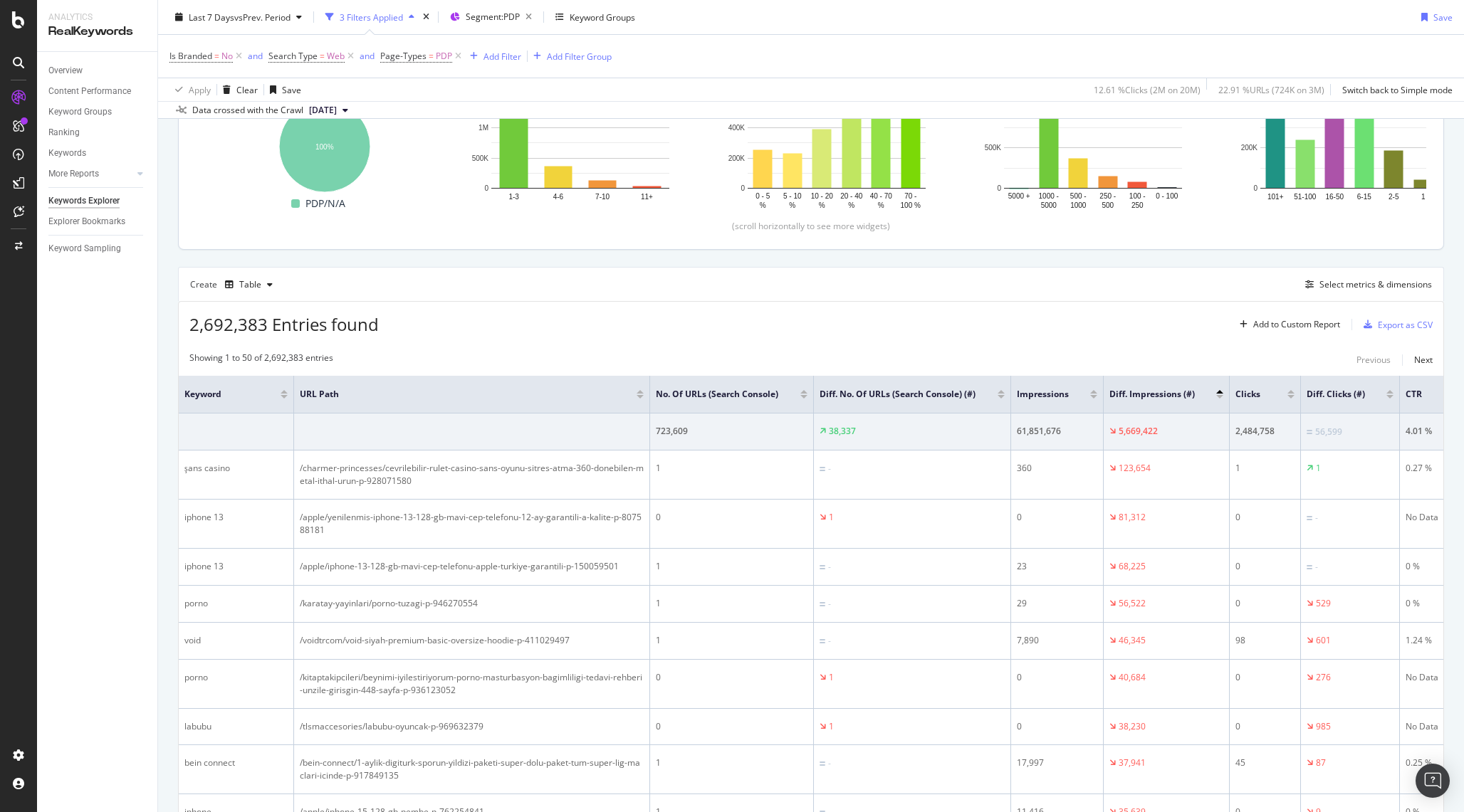
scroll to position [283, 0]
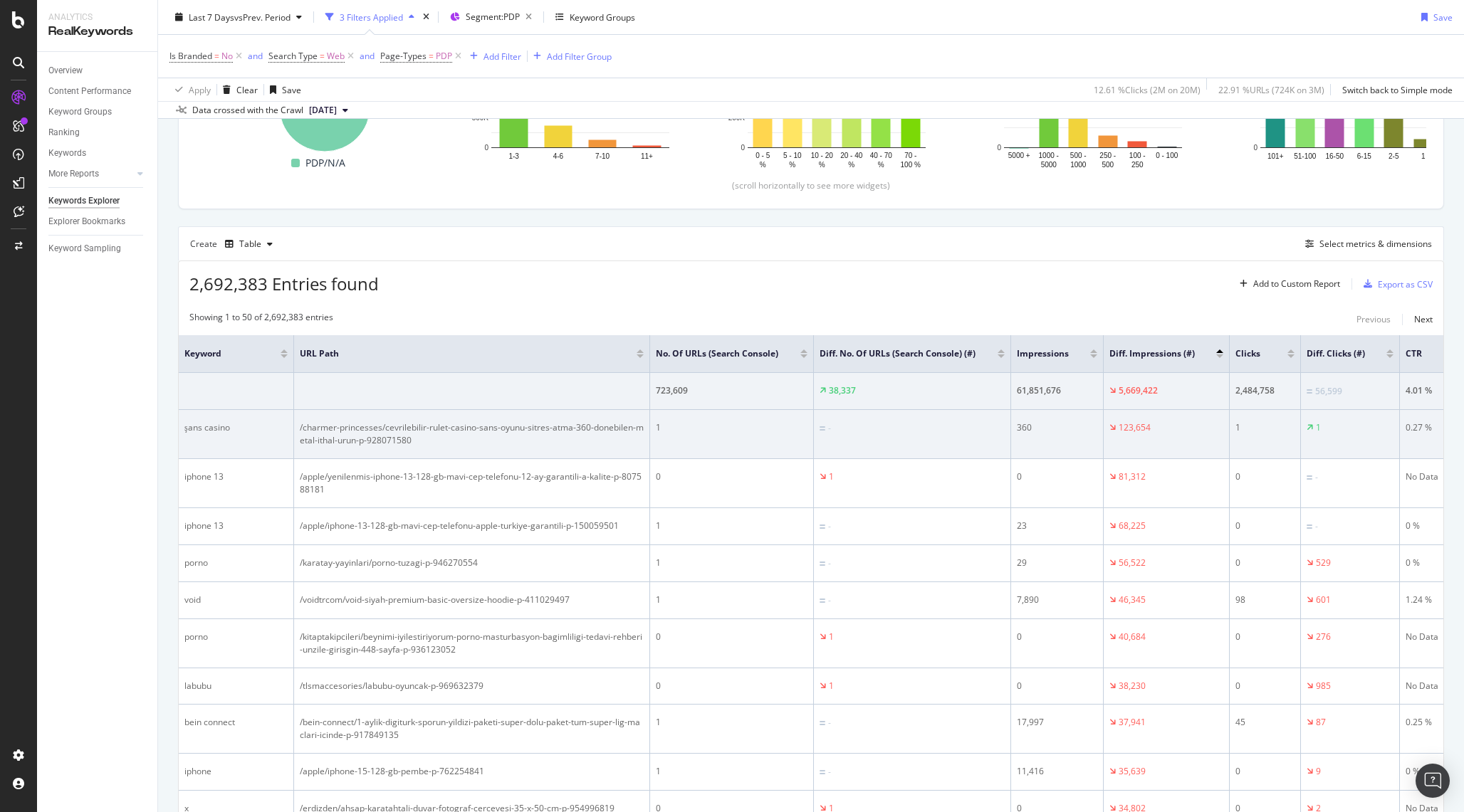
click at [352, 445] on div "/charmer-princesses/cevrilebilir-rulet-casino-sans-oyunu-sitres-atma-360-donebi…" at bounding box center [471, 434] width 344 height 26
copy div "/charmer-princesses/cevrilebilir-rulet-casino-sans-oyunu-sitres-atma-360-donebi…"
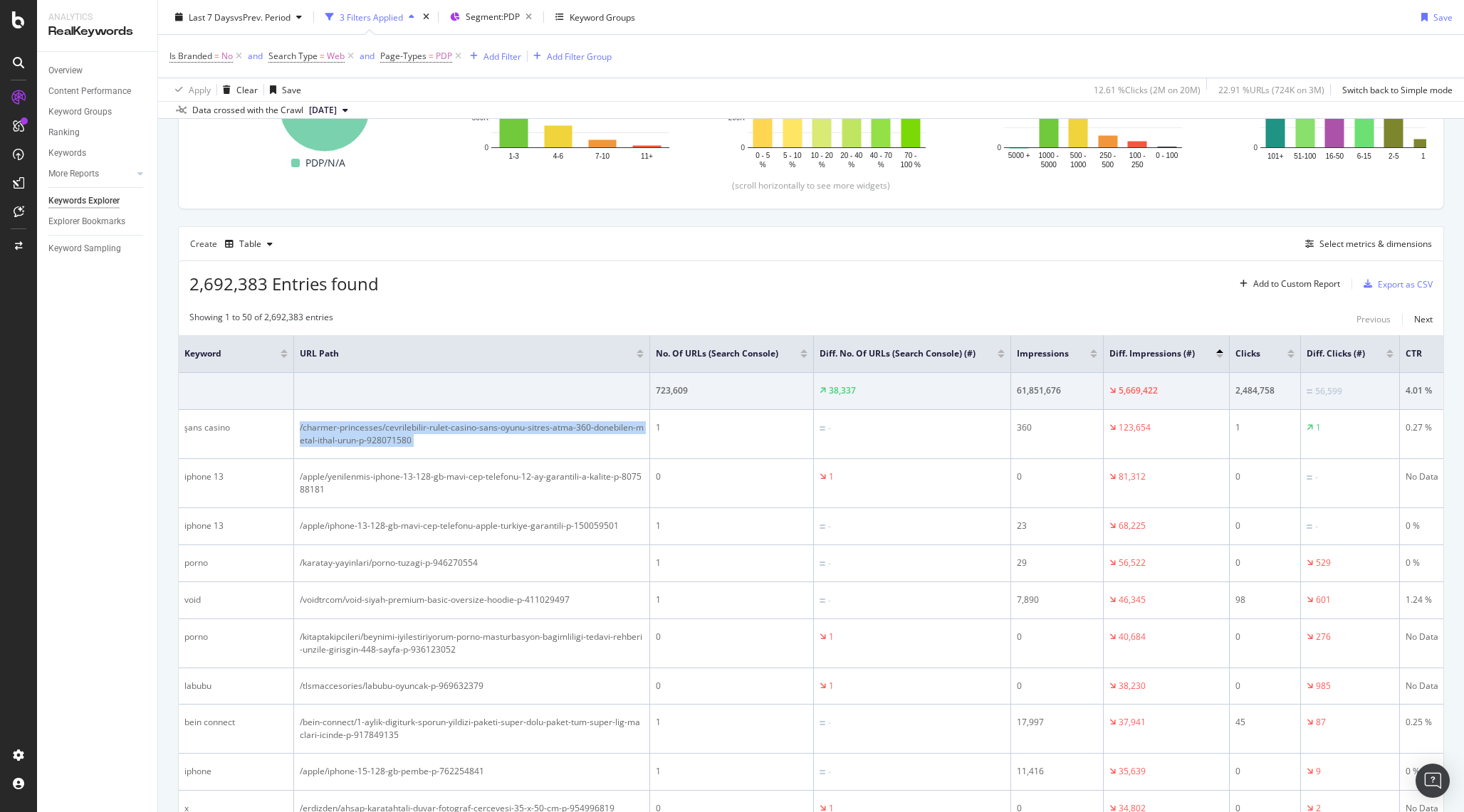
click at [784, 371] on th "No. of URLs (Search Console)" at bounding box center [732, 354] width 164 height 38
click at [1351, 250] on div "Select metrics & dimensions" at bounding box center [1375, 244] width 112 height 12
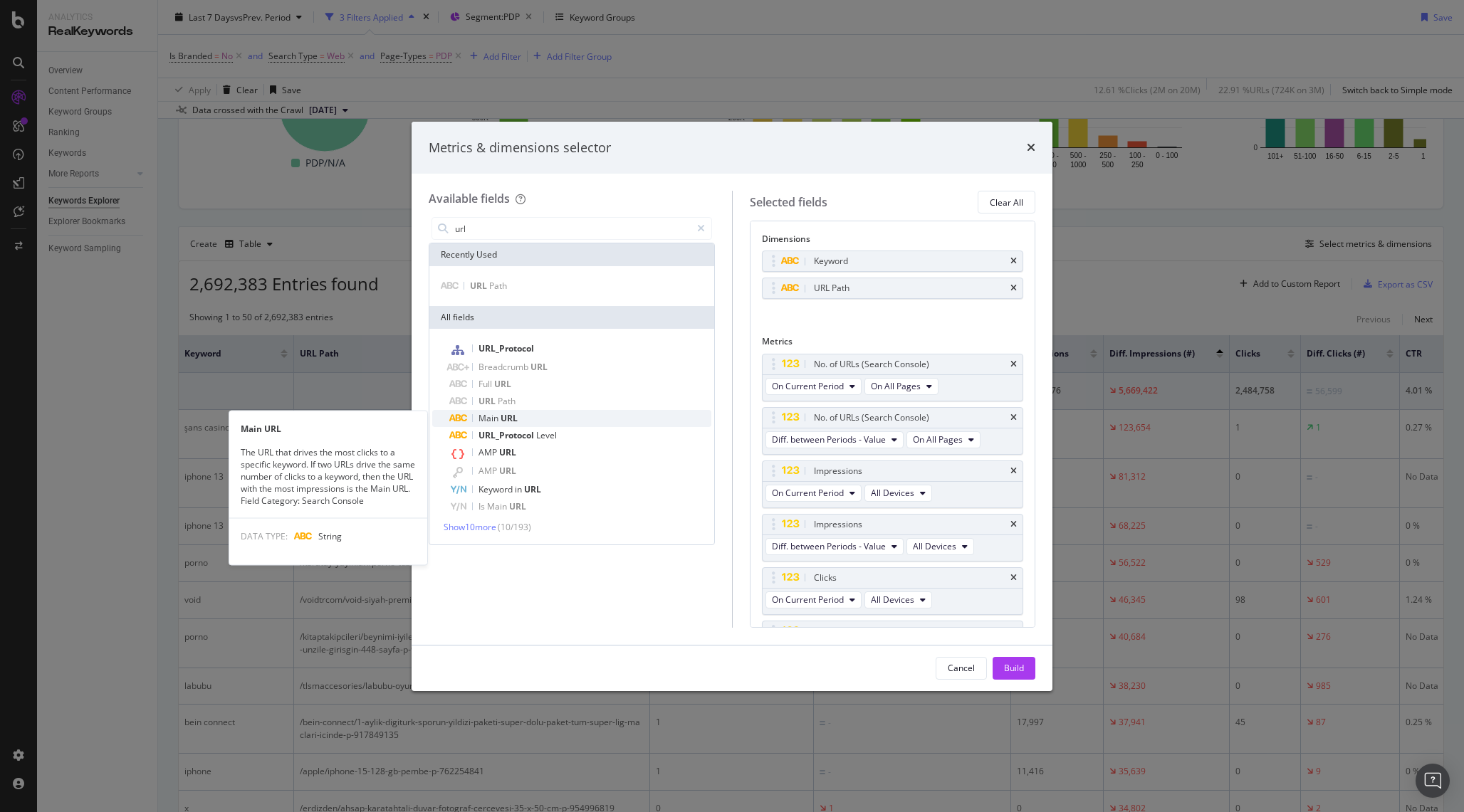
type input "url"
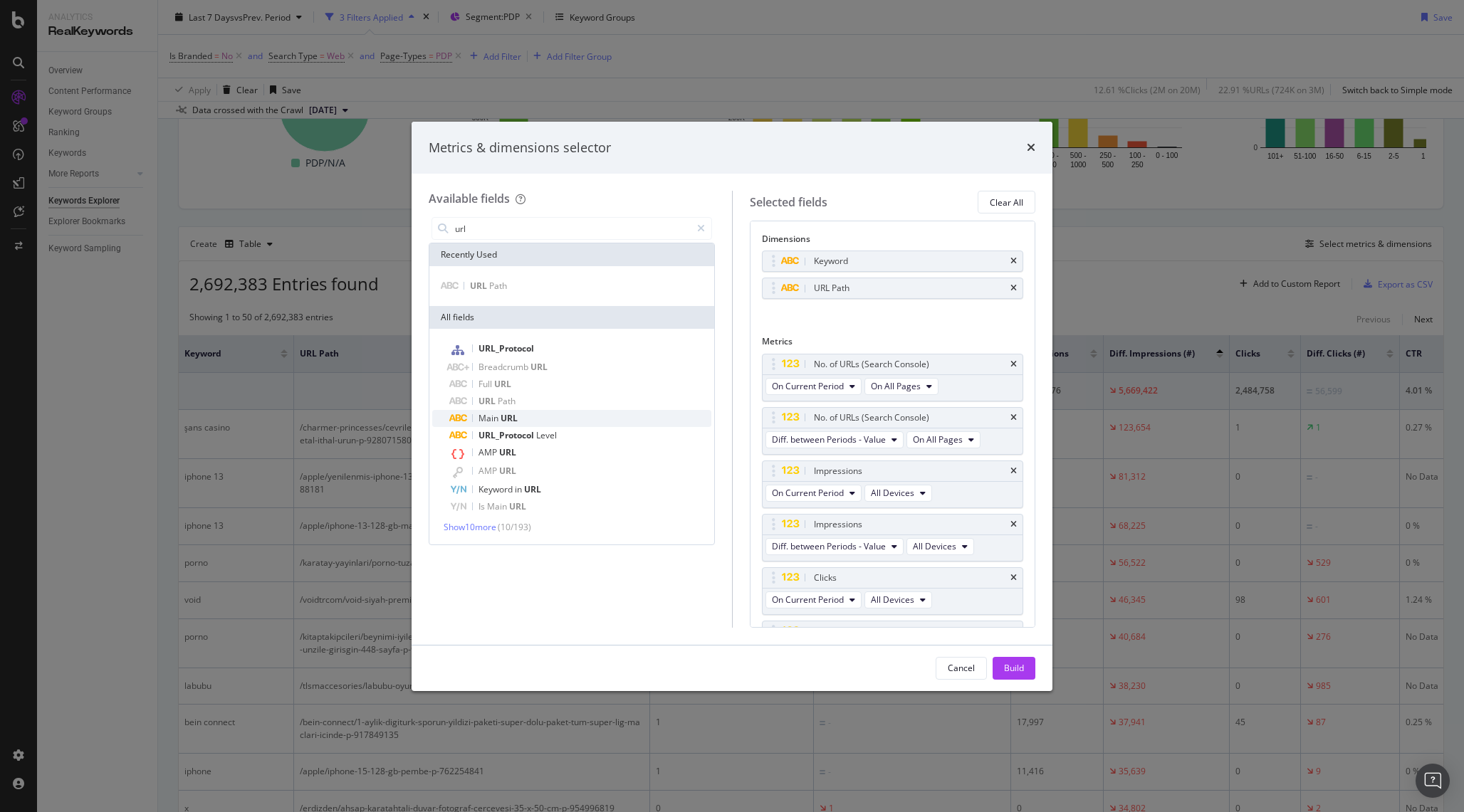
click at [522, 425] on div "Main URL" at bounding box center [580, 419] width 262 height 17
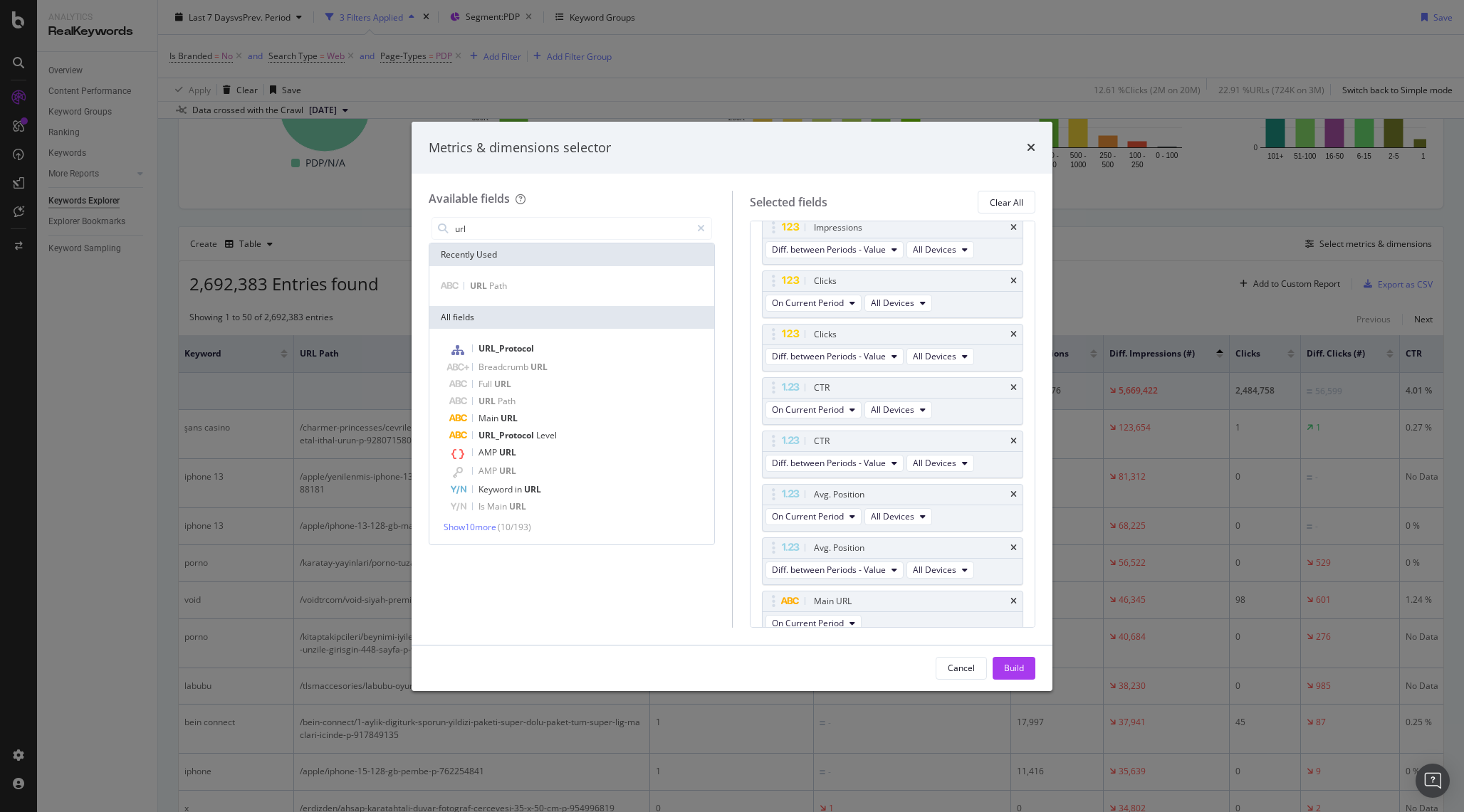
scroll to position [308, 0]
drag, startPoint x: 879, startPoint y: 587, endPoint x: 878, endPoint y: 210, distance: 377.0
click at [878, 210] on body "Analytics RealKeywords Overview Content Performance Keyword Groups Ranking Keyw…" at bounding box center [732, 406] width 1464 height 812
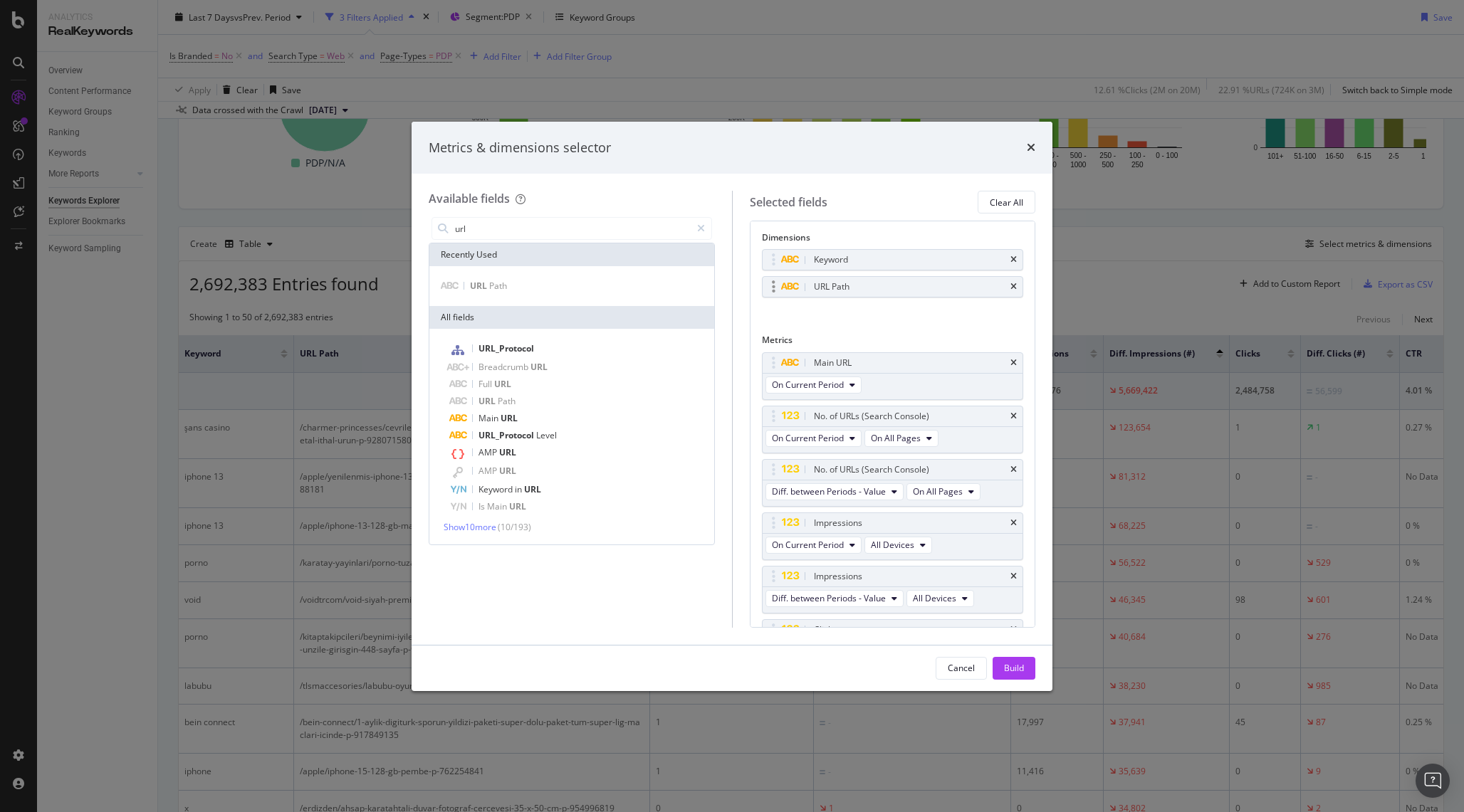
scroll to position [0, 0]
drag, startPoint x: 907, startPoint y: 366, endPoint x: 905, endPoint y: 278, distance: 88.0
click at [905, 278] on body "Analytics RealKeywords Overview Content Performance Keyword Groups Ranking Keyw…" at bounding box center [732, 406] width 1464 height 812
drag, startPoint x: 870, startPoint y: 387, endPoint x: 875, endPoint y: 346, distance: 41.3
click at [882, 282] on body "Analytics RealKeywords Overview Content Performance Keyword Groups Ranking Keyw…" at bounding box center [732, 406] width 1464 height 812
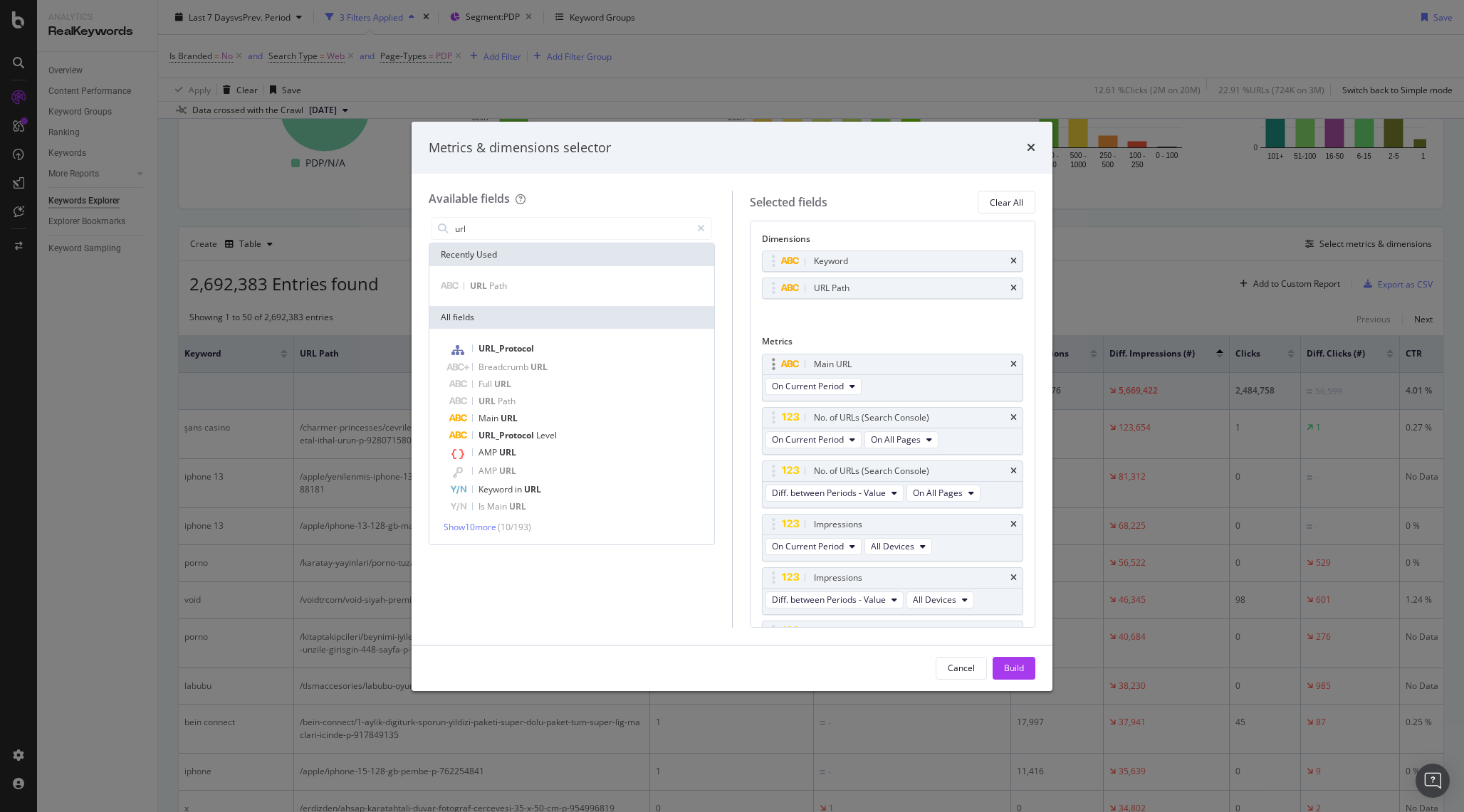
click at [1008, 362] on div "Main URL" at bounding box center [893, 365] width 260 height 20
click at [961, 668] on div "Cancel" at bounding box center [961, 668] width 27 height 12
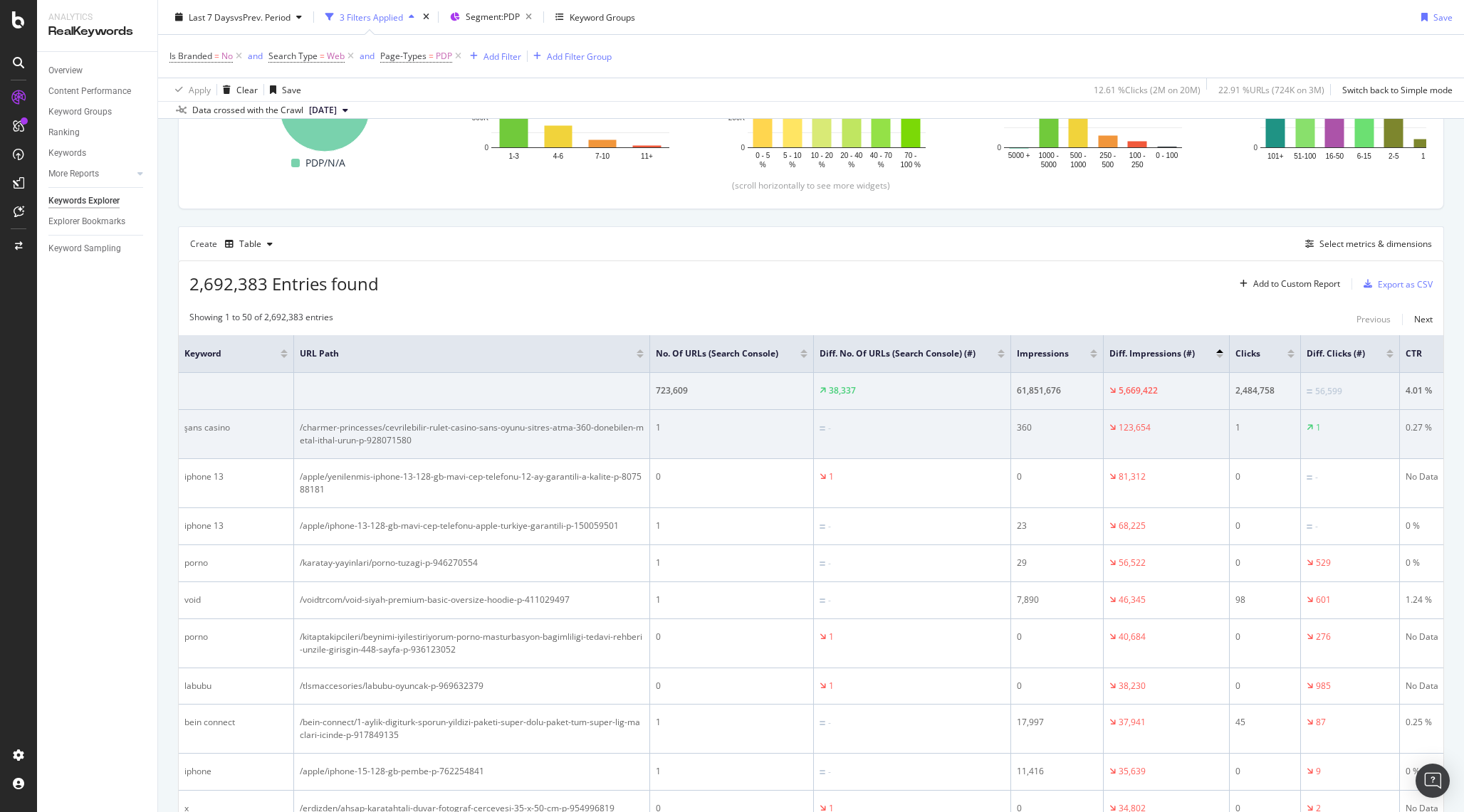
click at [426, 447] on div "/charmer-princesses/cevrilebilir-rulet-casino-sans-oyunu-sitres-atma-360-donebi…" at bounding box center [471, 434] width 344 height 26
click at [412, 447] on div "/charmer-princesses/cevrilebilir-rulet-casino-sans-oyunu-sitres-atma-360-donebi…" at bounding box center [471, 434] width 344 height 26
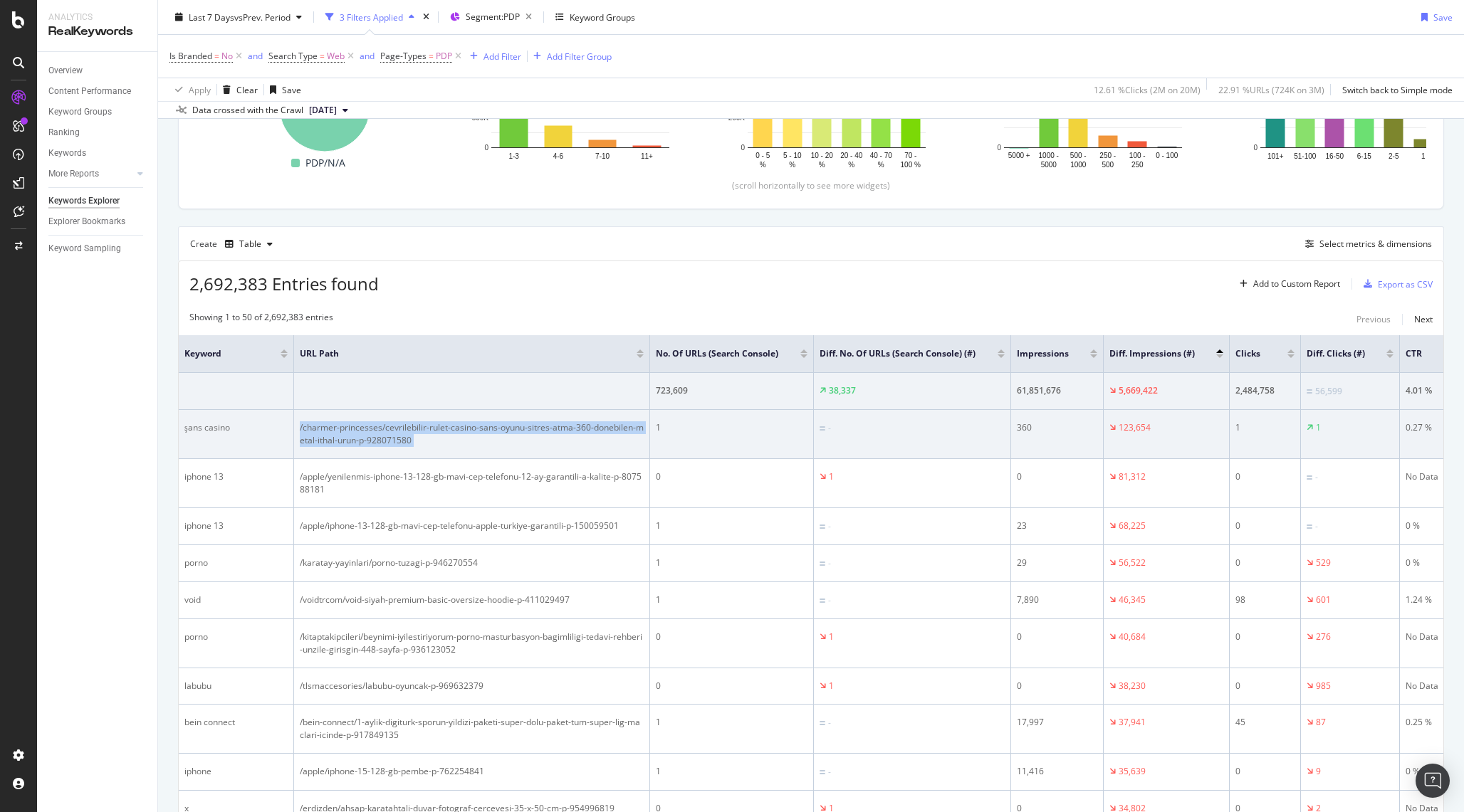
copy div "/charmer-princesses/cevrilebilir-rulet-casino-sans-oyunu-sitres-atma-360-donebi…"
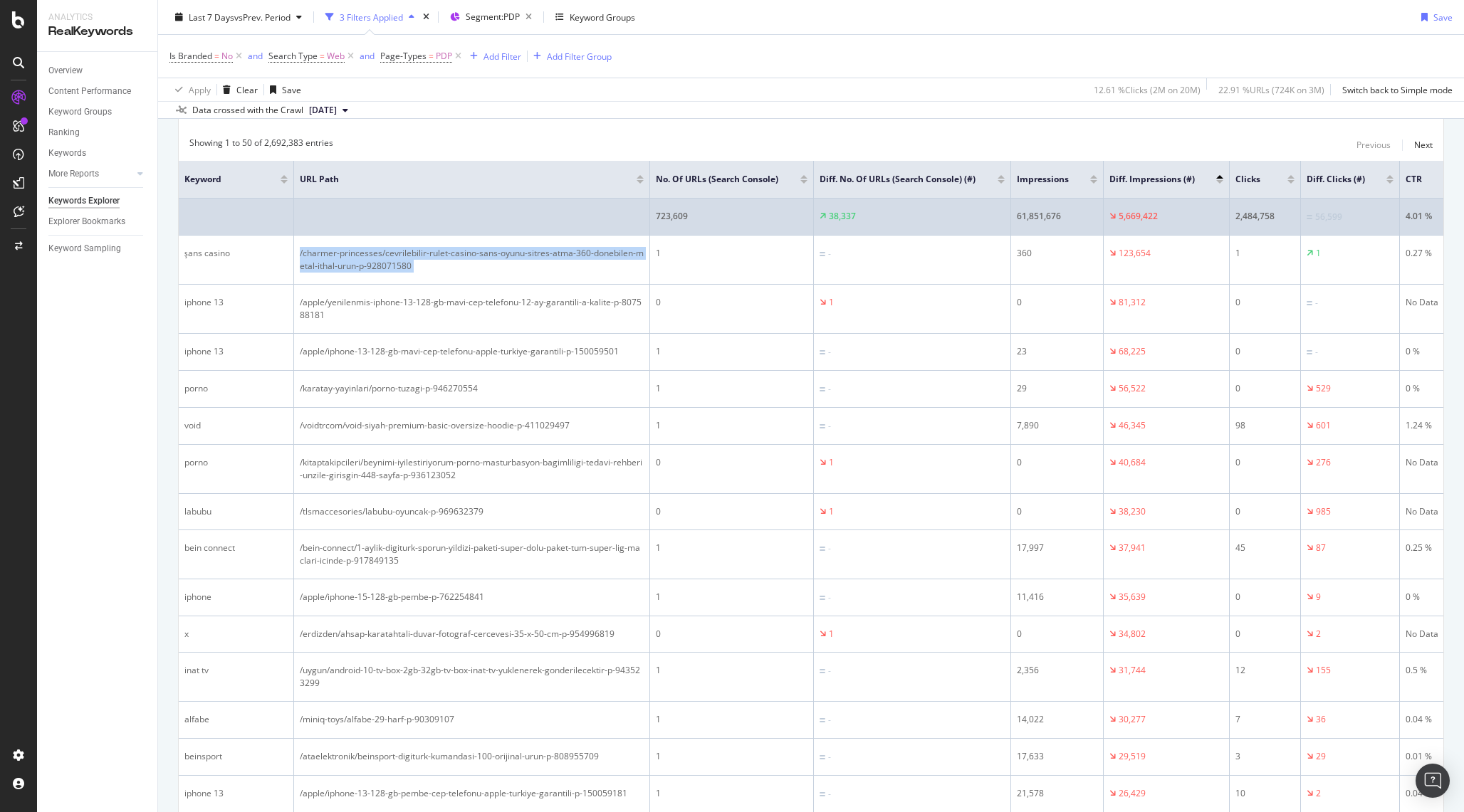
scroll to position [478, 0]
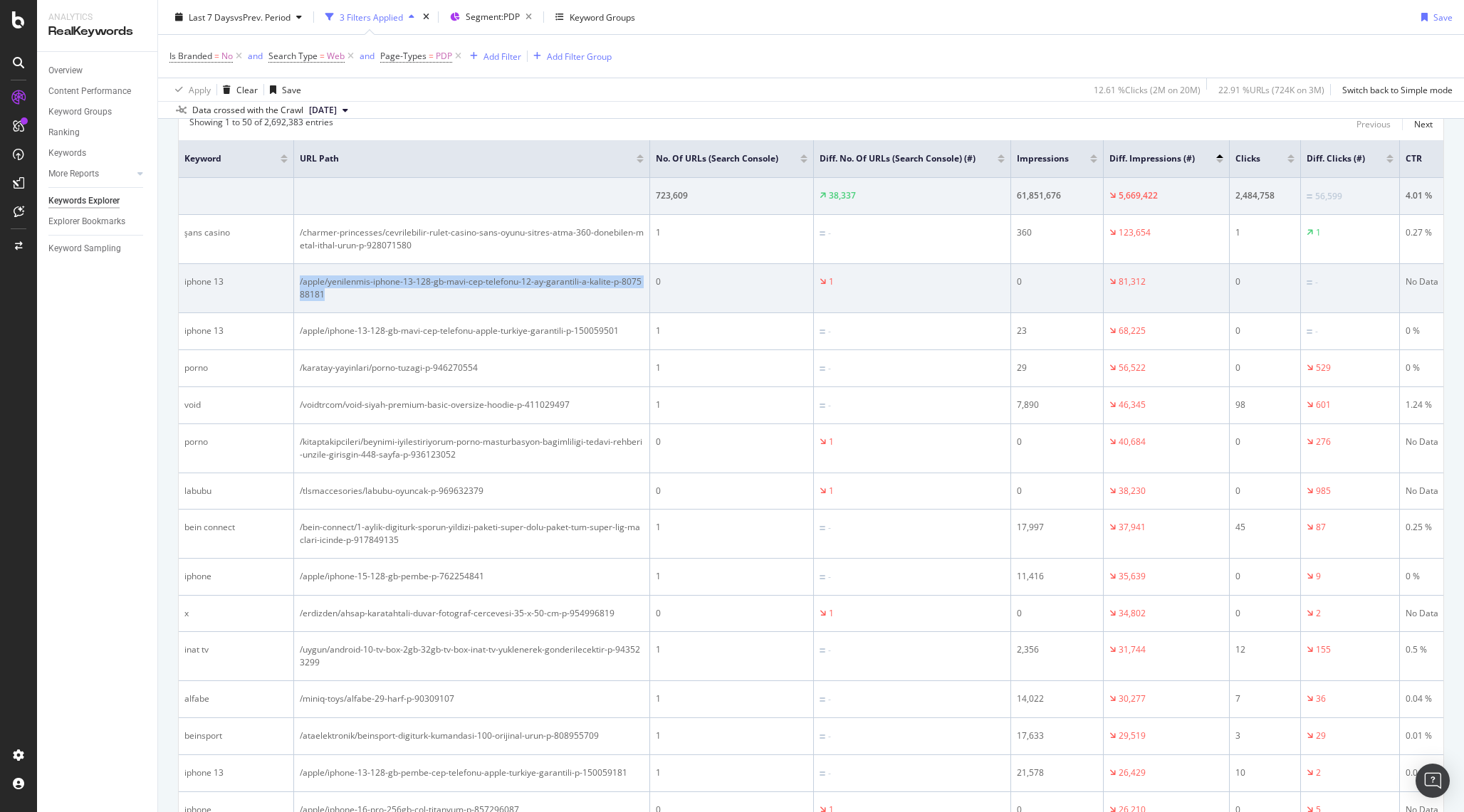
drag, startPoint x: 353, startPoint y: 310, endPoint x: 293, endPoint y: 294, distance: 62.1
click at [293, 294] on tr "iphone 13 /apple/yenilenmis-iphone-13-128-gb-mavi-cep-telefonu-12-ay-garantili-…" at bounding box center [982, 288] width 1606 height 49
copy tr "/apple/yenilenmis-iphone-13-128-gb-mavi-cep-telefonu-12-ay-garantili-a-kalite-p…"
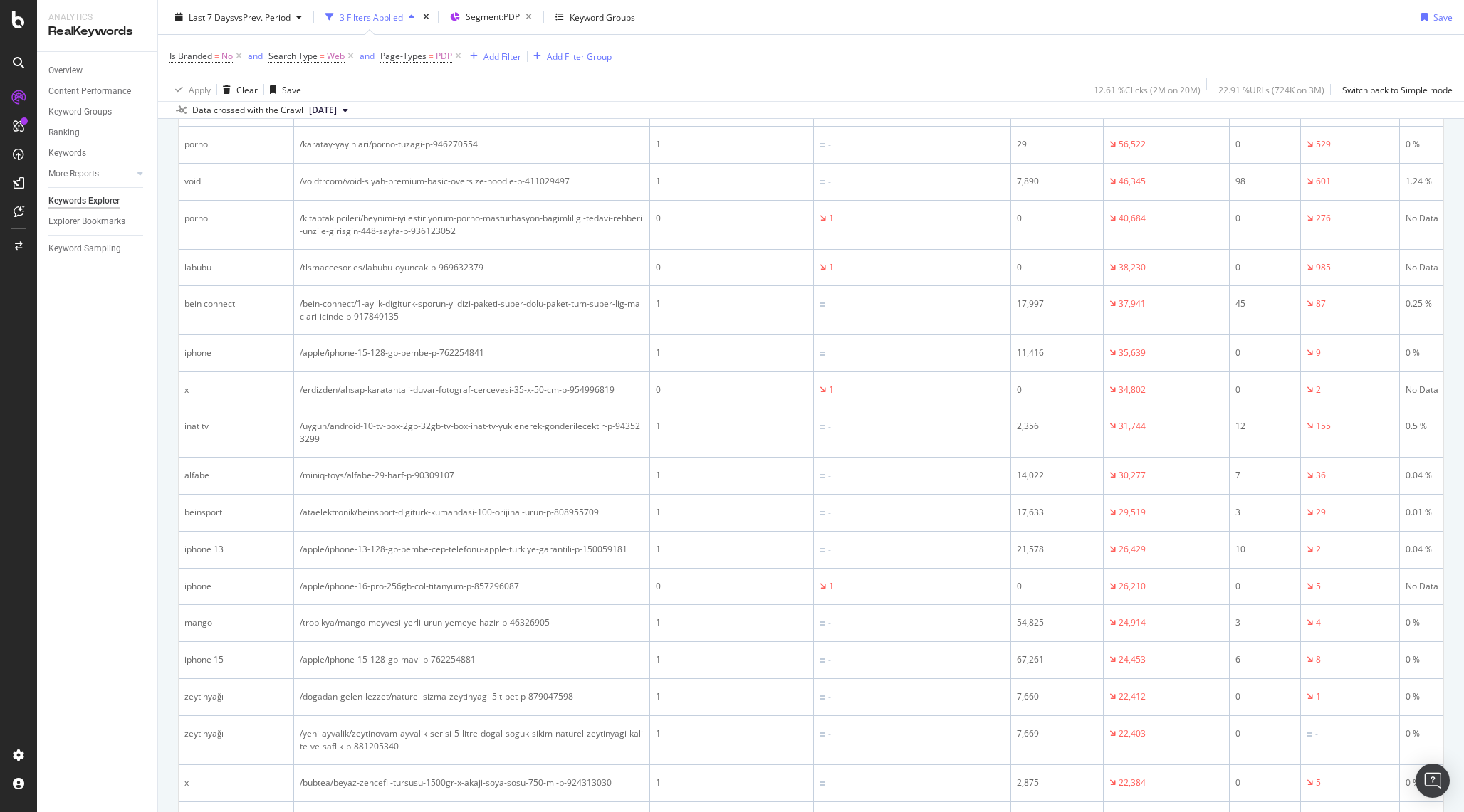
scroll to position [0, 0]
